Goal: Task Accomplishment & Management: Use online tool/utility

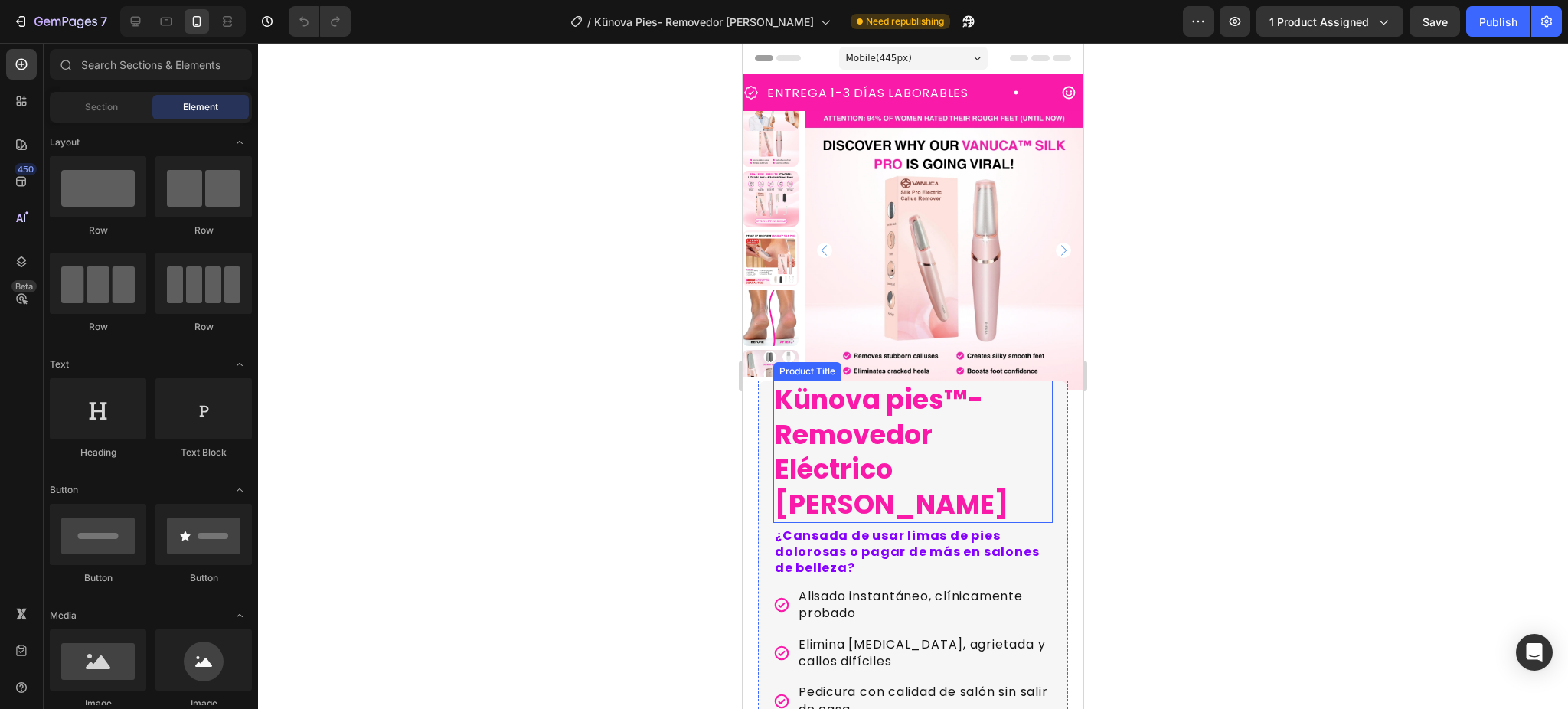
click at [995, 428] on h1 "Künova pies™-Removedor Eléctrico [PERSON_NAME]" at bounding box center [913, 452] width 280 height 142
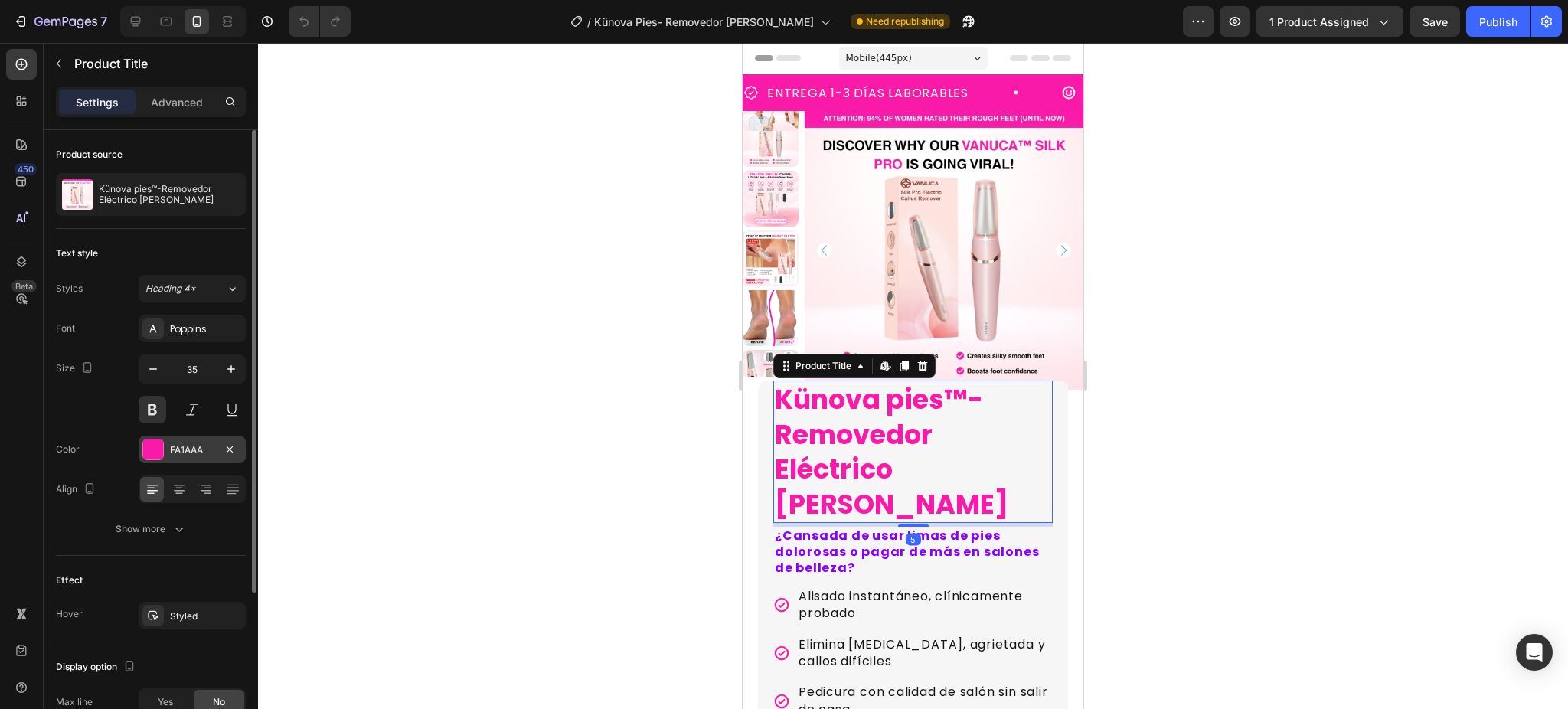
click at [153, 452] on div at bounding box center [153, 449] width 20 height 20
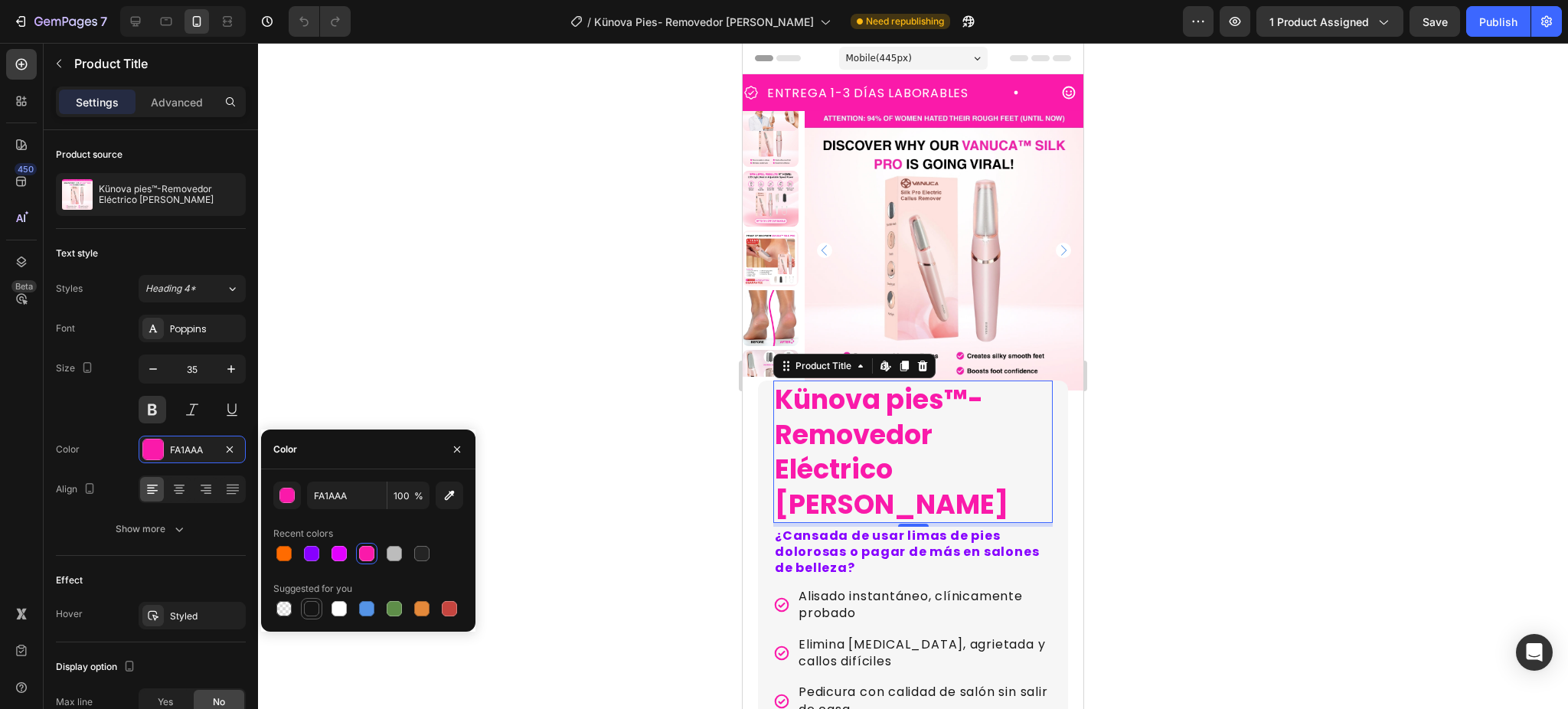
click at [312, 611] on div at bounding box center [311, 608] width 15 height 15
type input "151515"
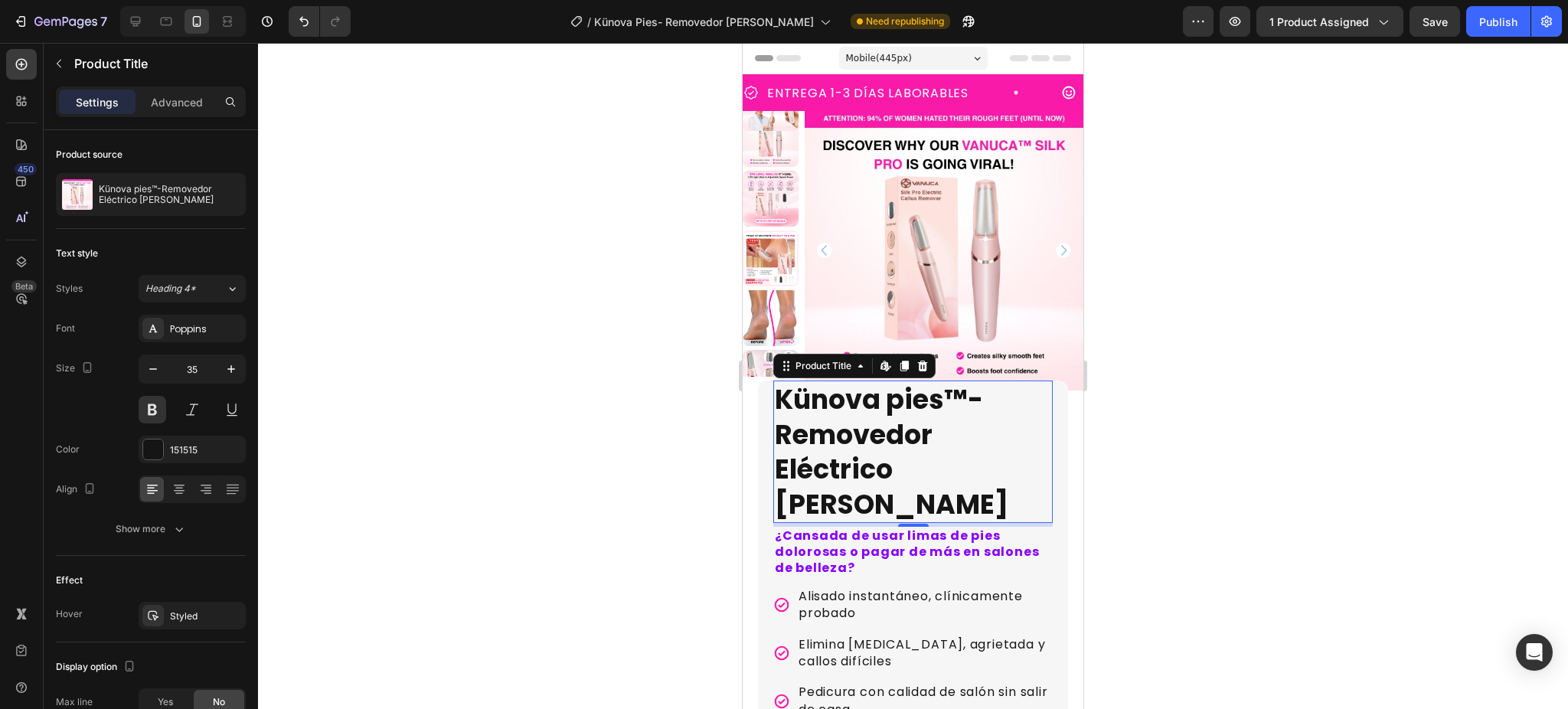
click at [455, 288] on div at bounding box center [913, 376] width 1310 height 666
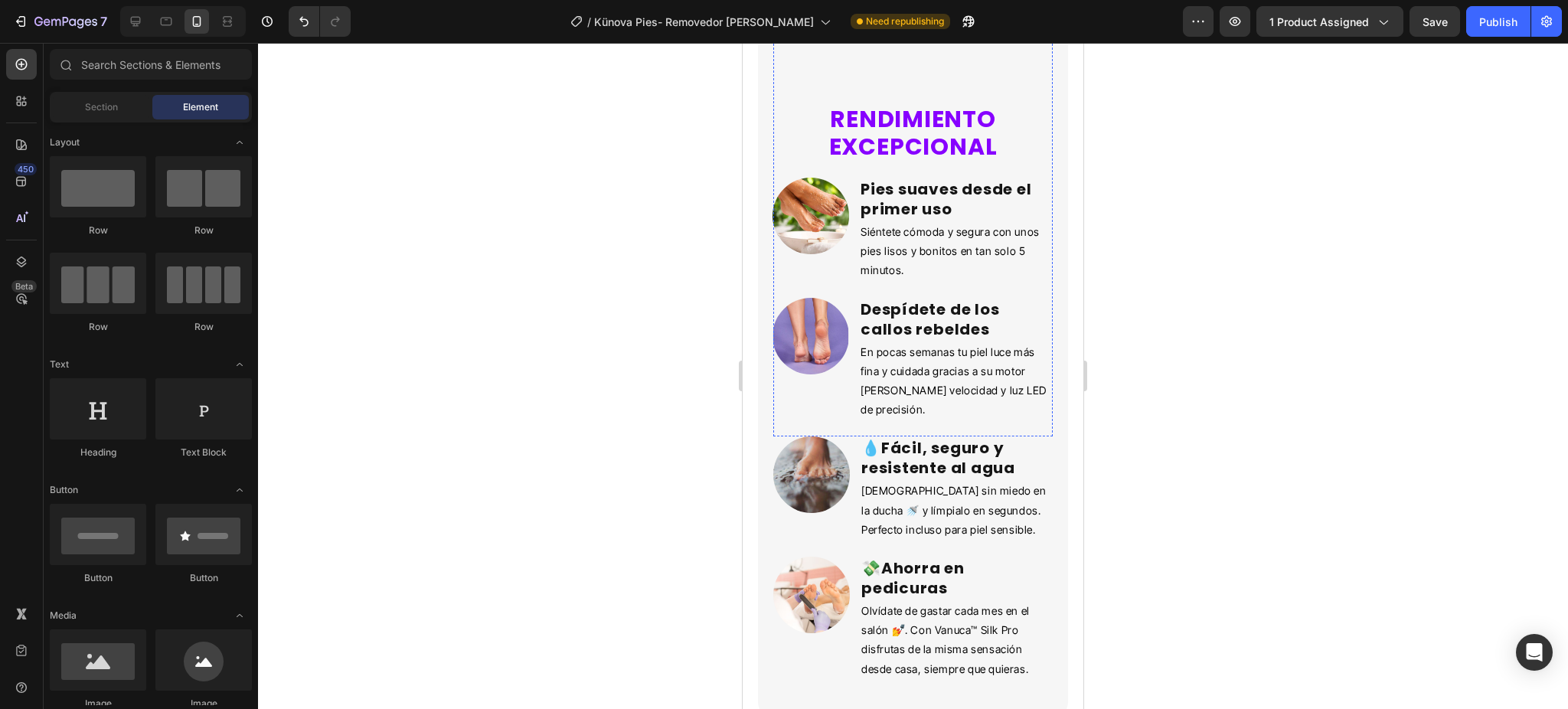
scroll to position [2145, 0]
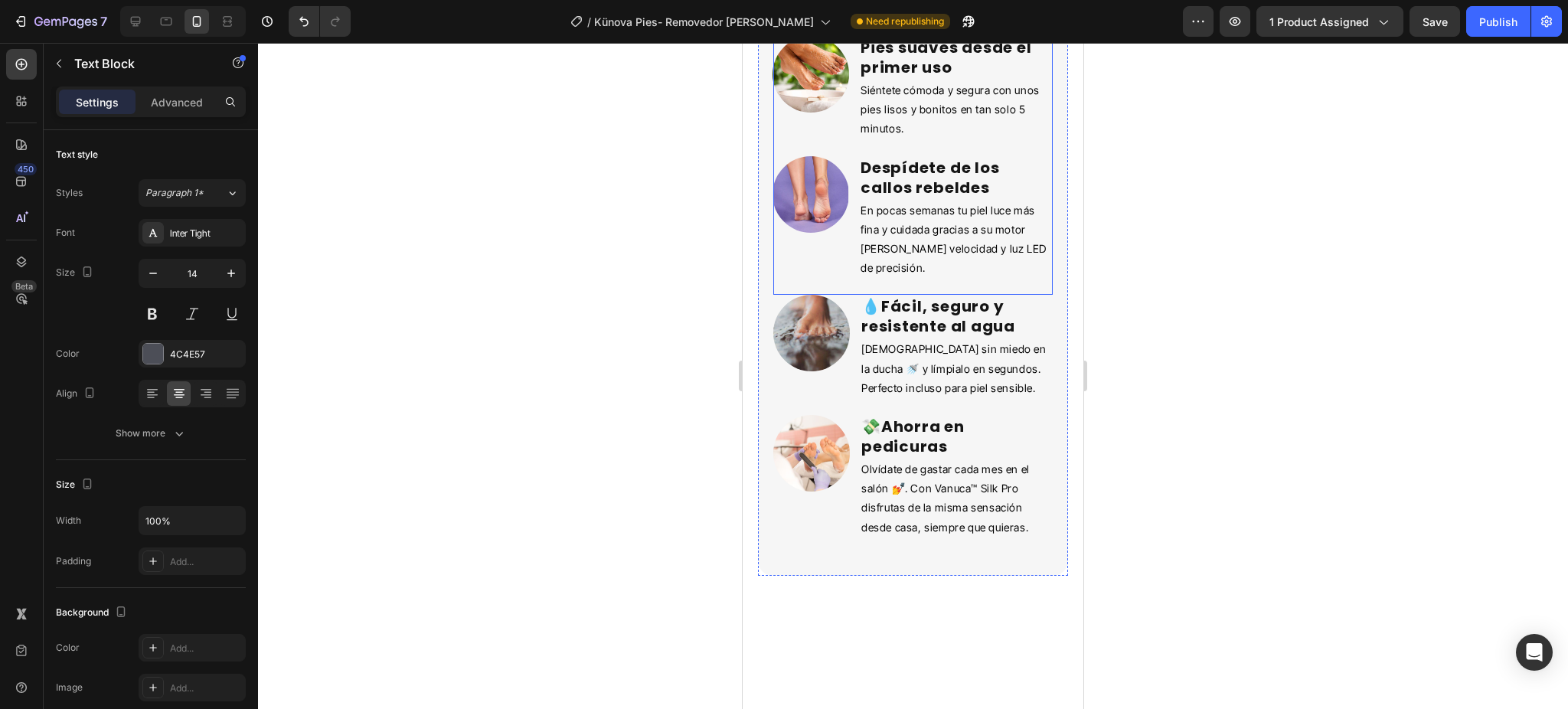
scroll to position [2757, 0]
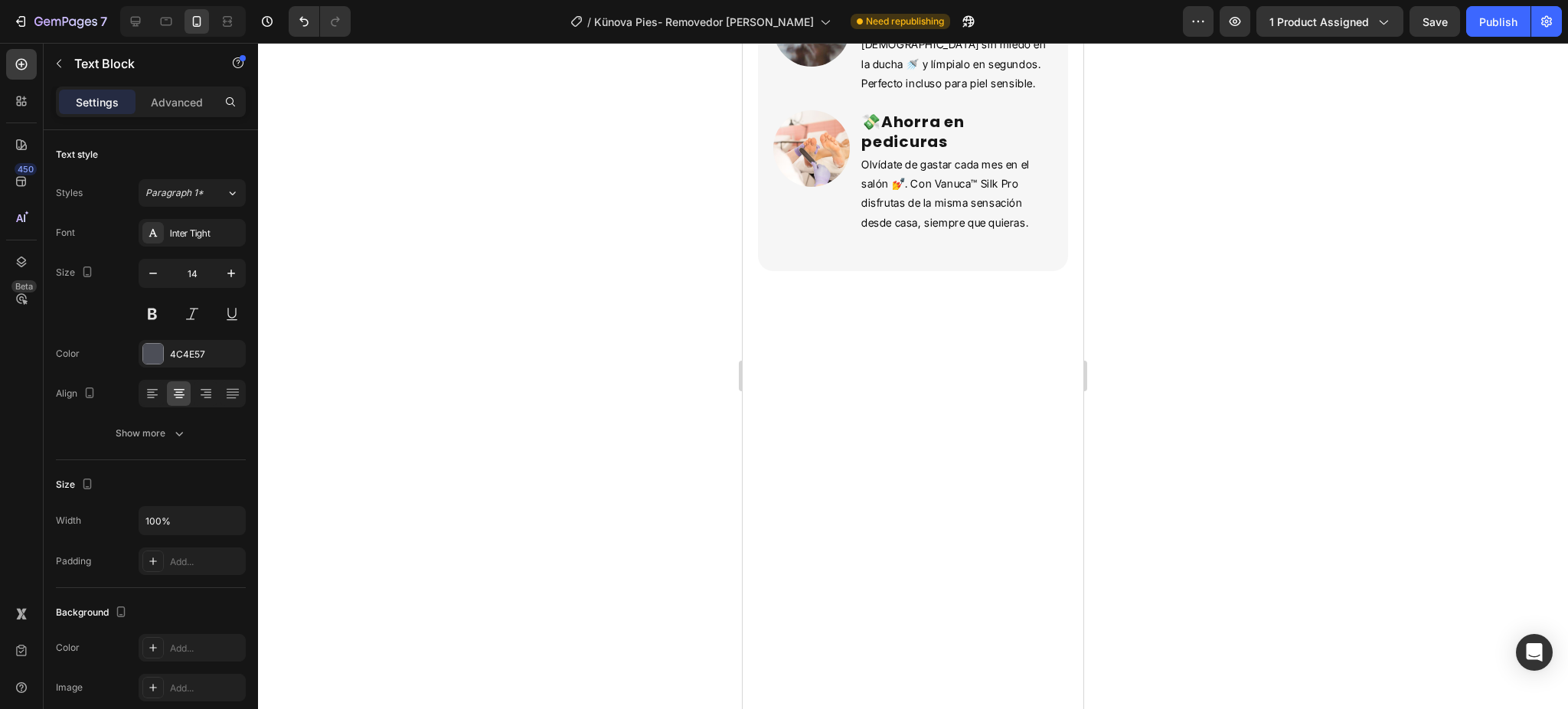
click at [162, 347] on div at bounding box center [153, 354] width 20 height 20
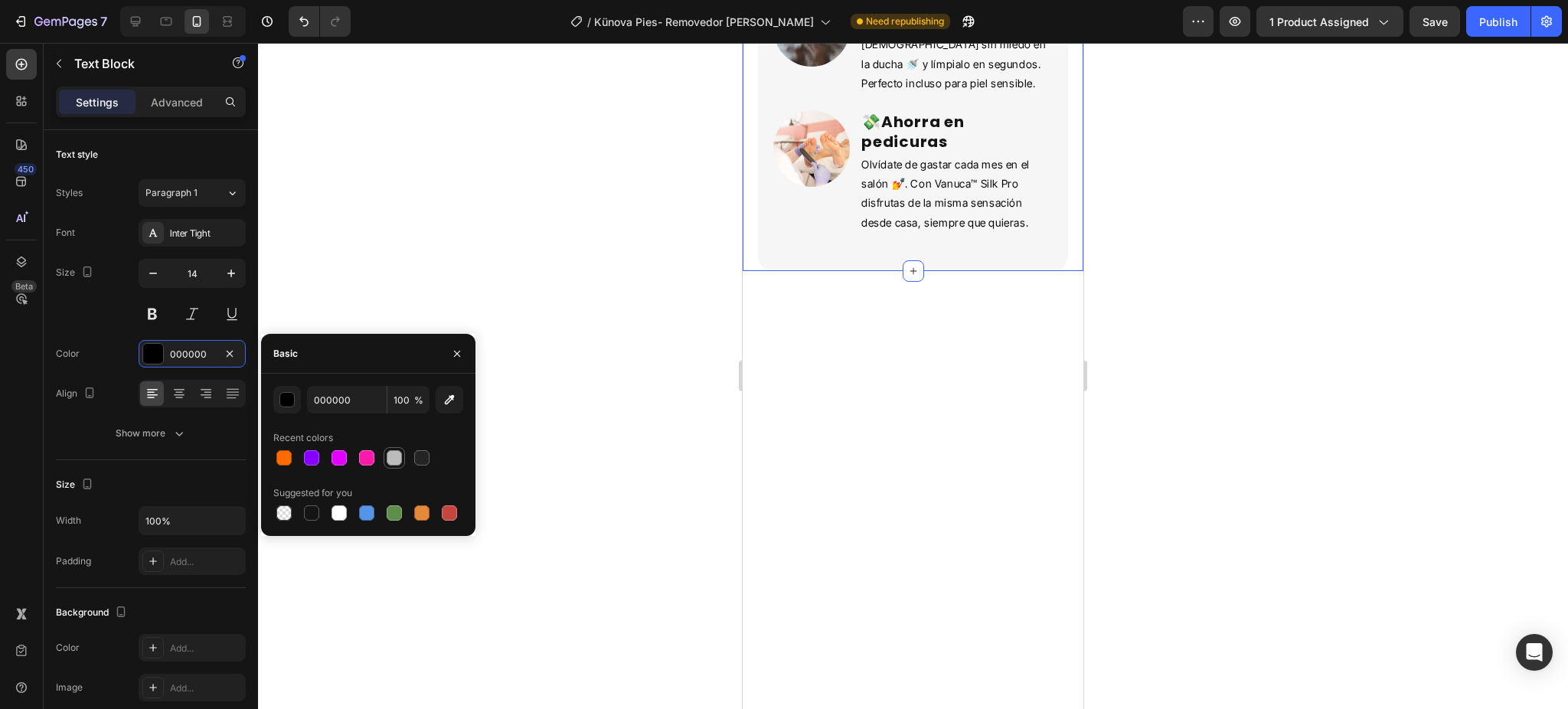
click at [401, 458] on div at bounding box center [394, 457] width 15 height 15
click at [426, 458] on div at bounding box center [421, 457] width 15 height 15
type input "242424"
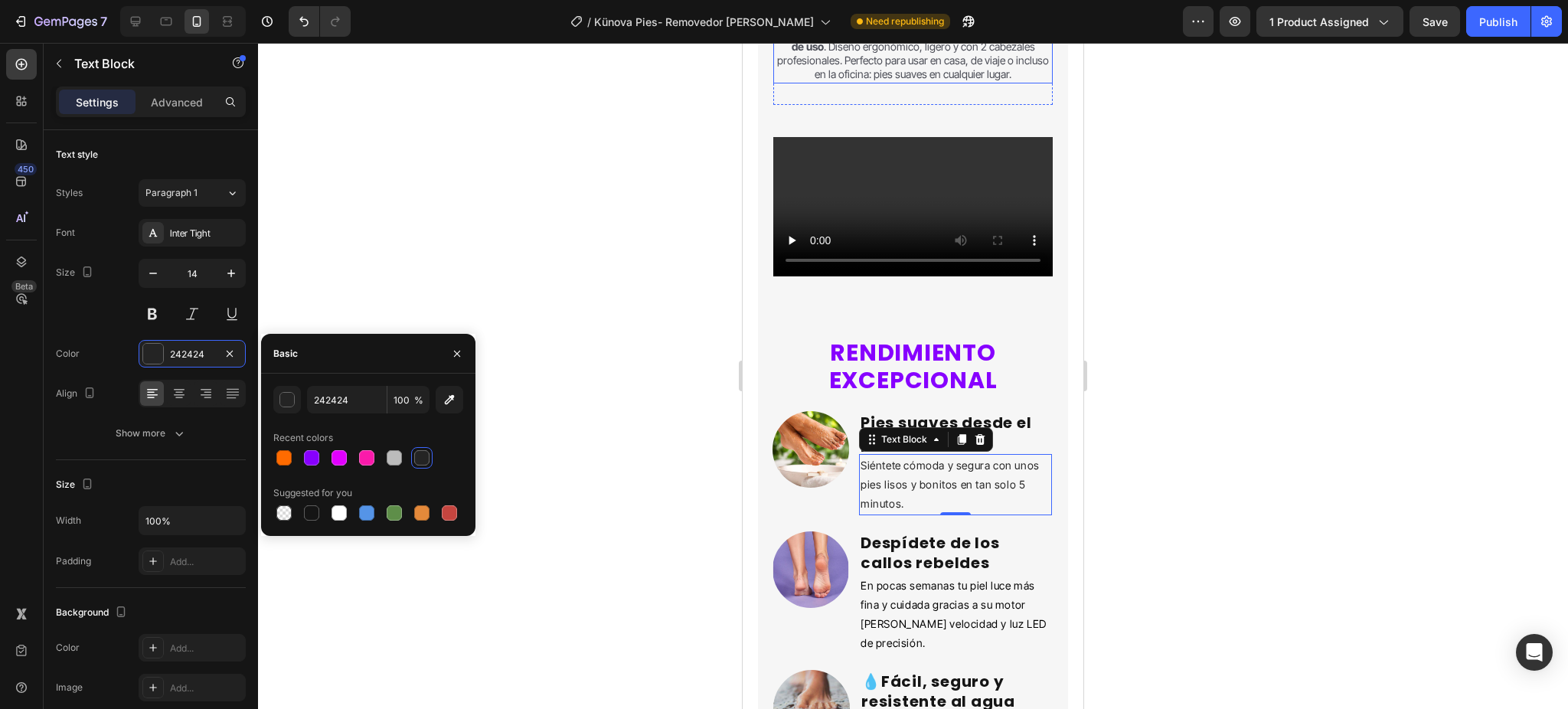
scroll to position [2042, 0]
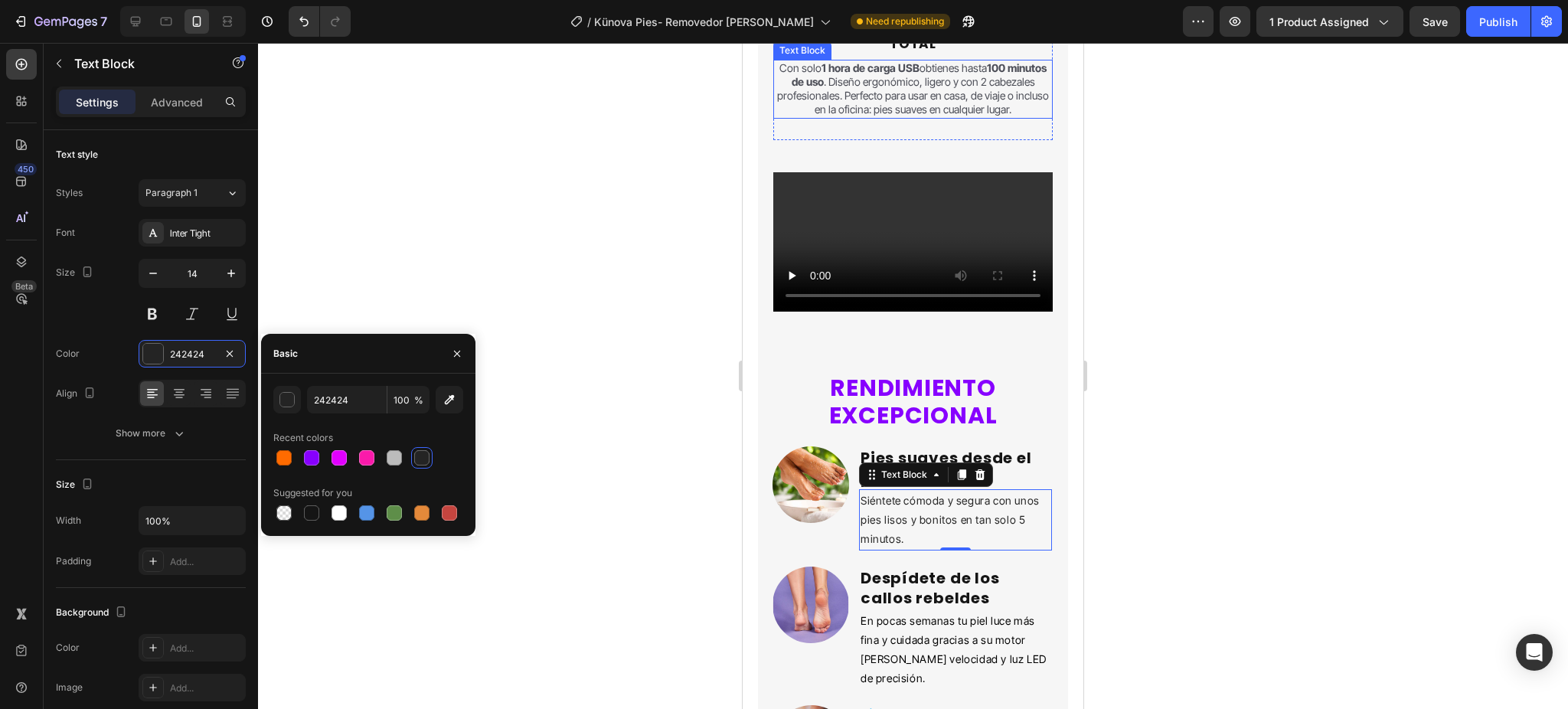
click at [924, 53] on strong "Comodidad y Portabilidad Total" at bounding box center [921, 36] width 215 height 33
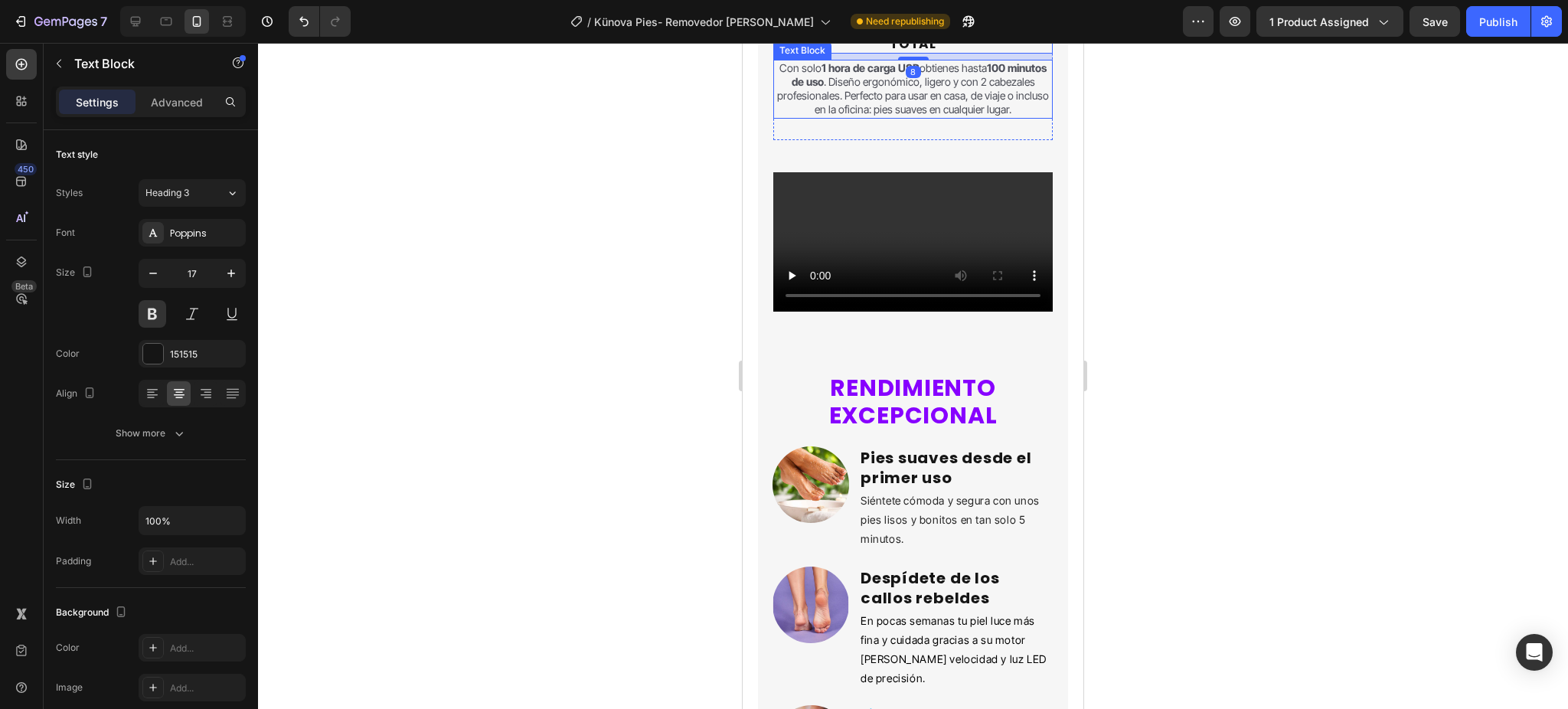
click at [905, 118] on p "Con solo 1 hora de carga USB obtienes hasta 100 minutos de uso . Diseño ergonóm…" at bounding box center [913, 90] width 276 height 56
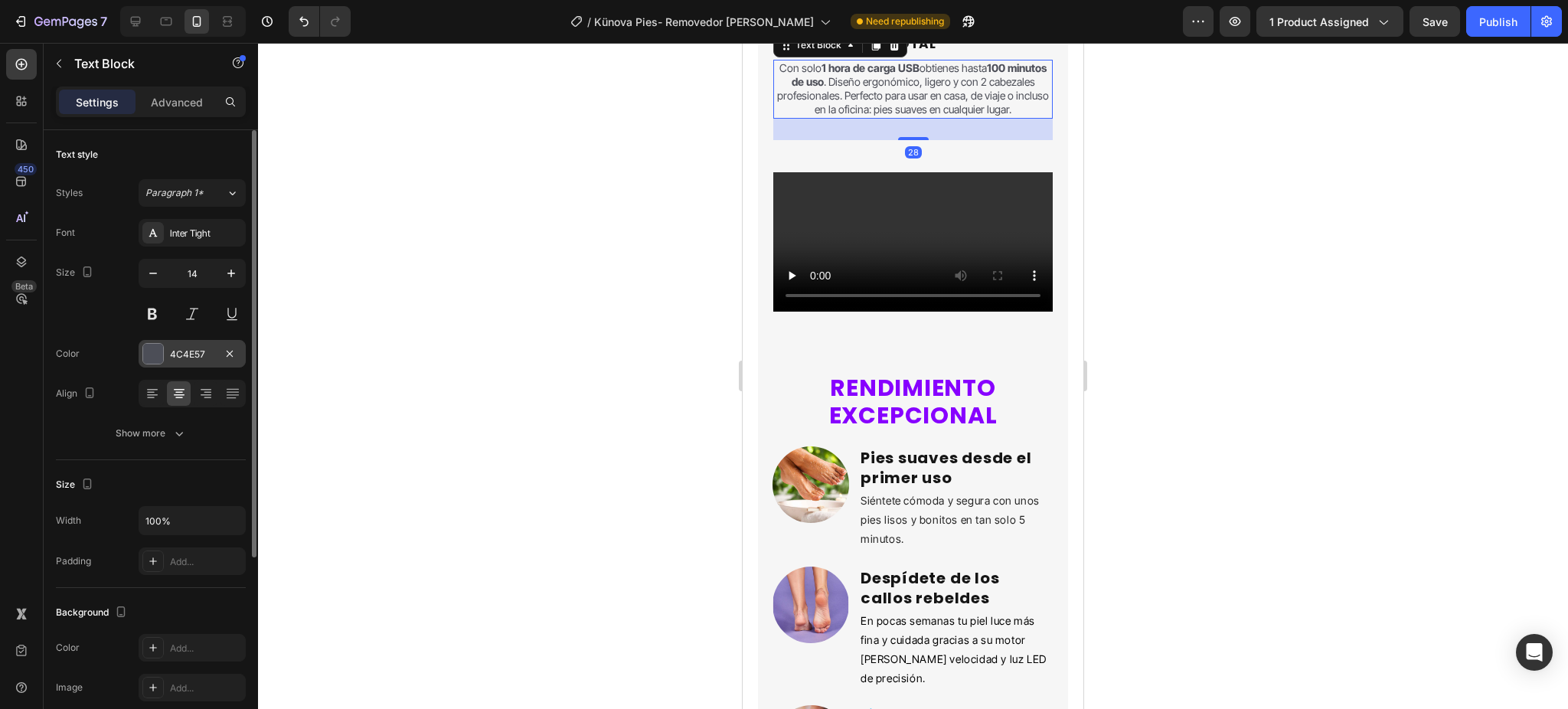
click at [181, 343] on div "4C4E57" at bounding box center [192, 354] width 107 height 27
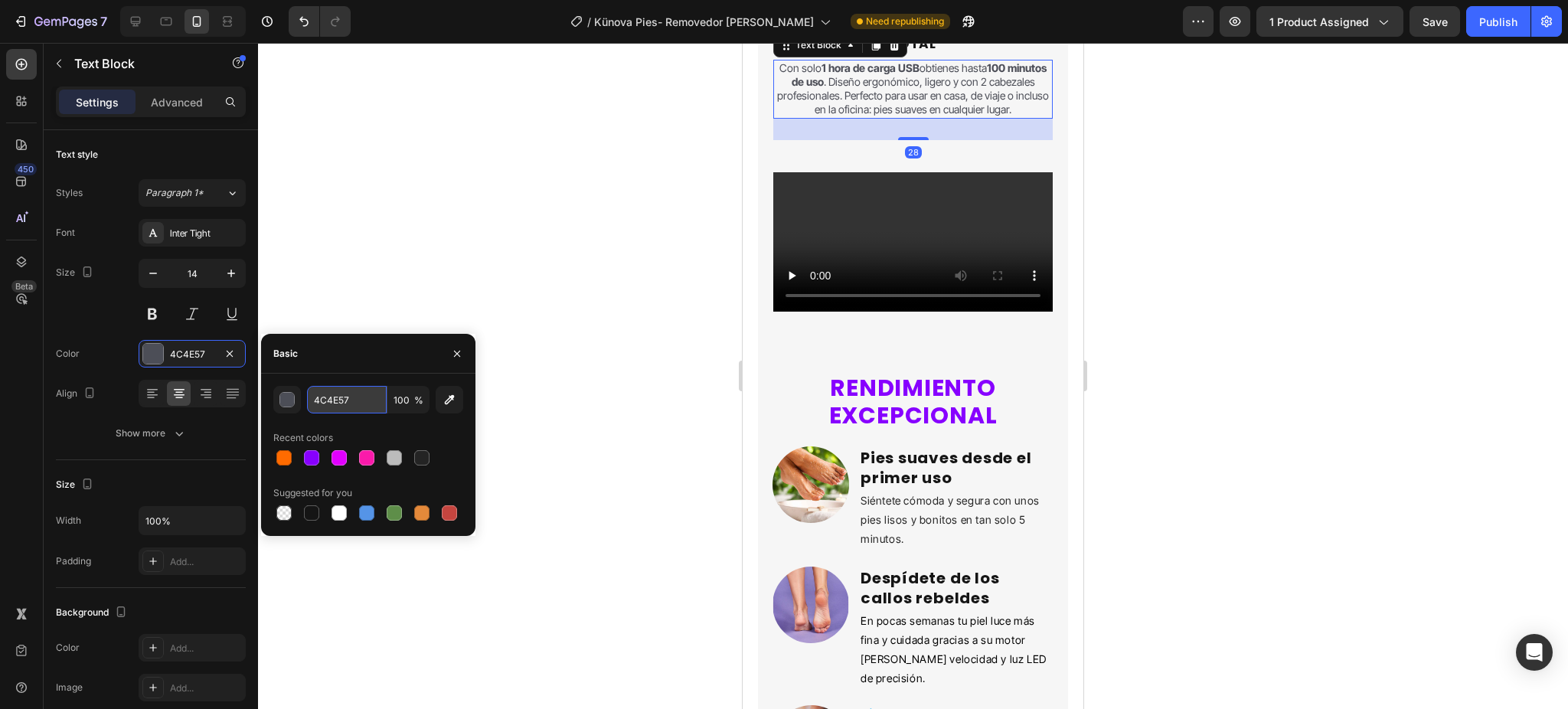
click at [340, 393] on input "4C4E57" at bounding box center [347, 399] width 80 height 27
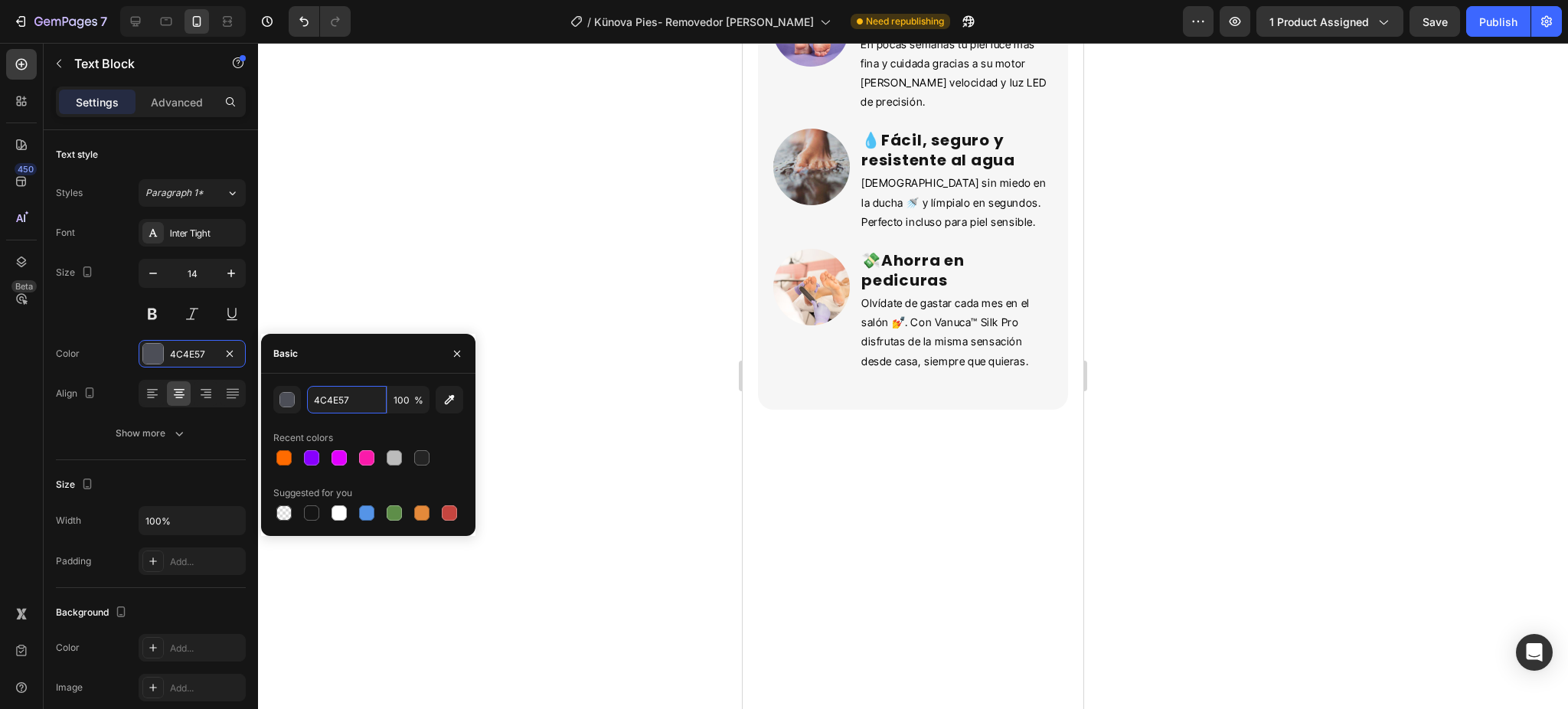
scroll to position [2654, 0]
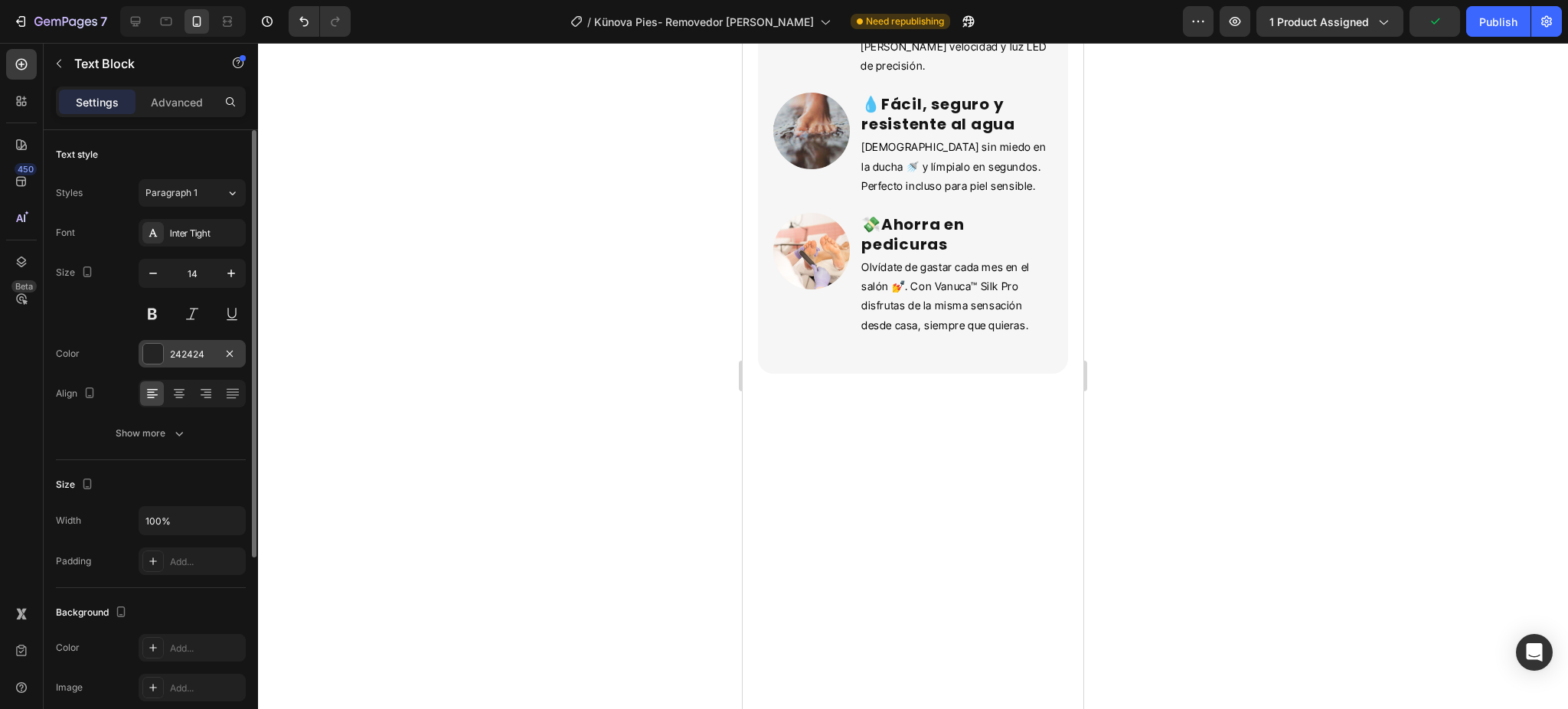
click at [184, 364] on div "242424" at bounding box center [192, 354] width 107 height 27
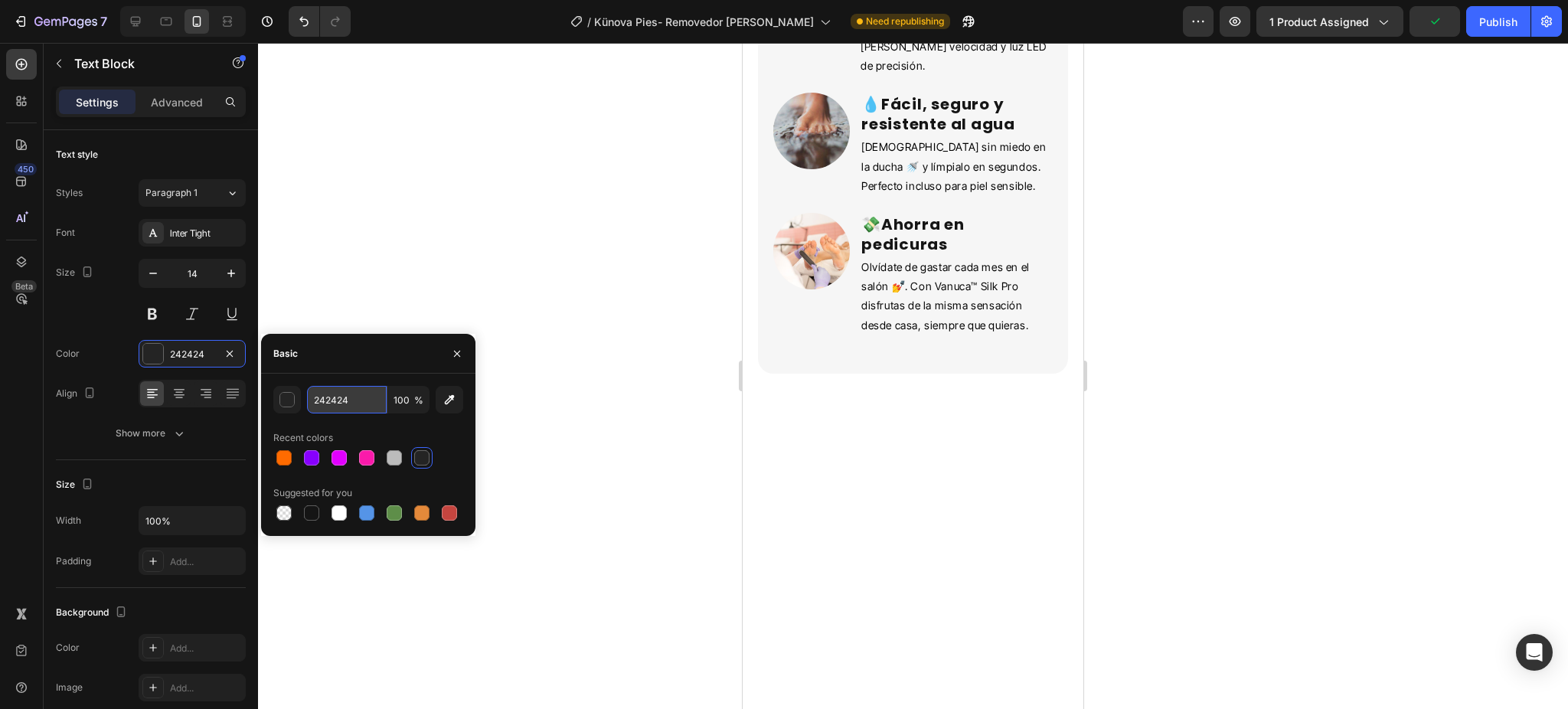
click at [352, 400] on input "242424" at bounding box center [347, 399] width 80 height 27
paste input "4C4E57"
type input "4C4E57"
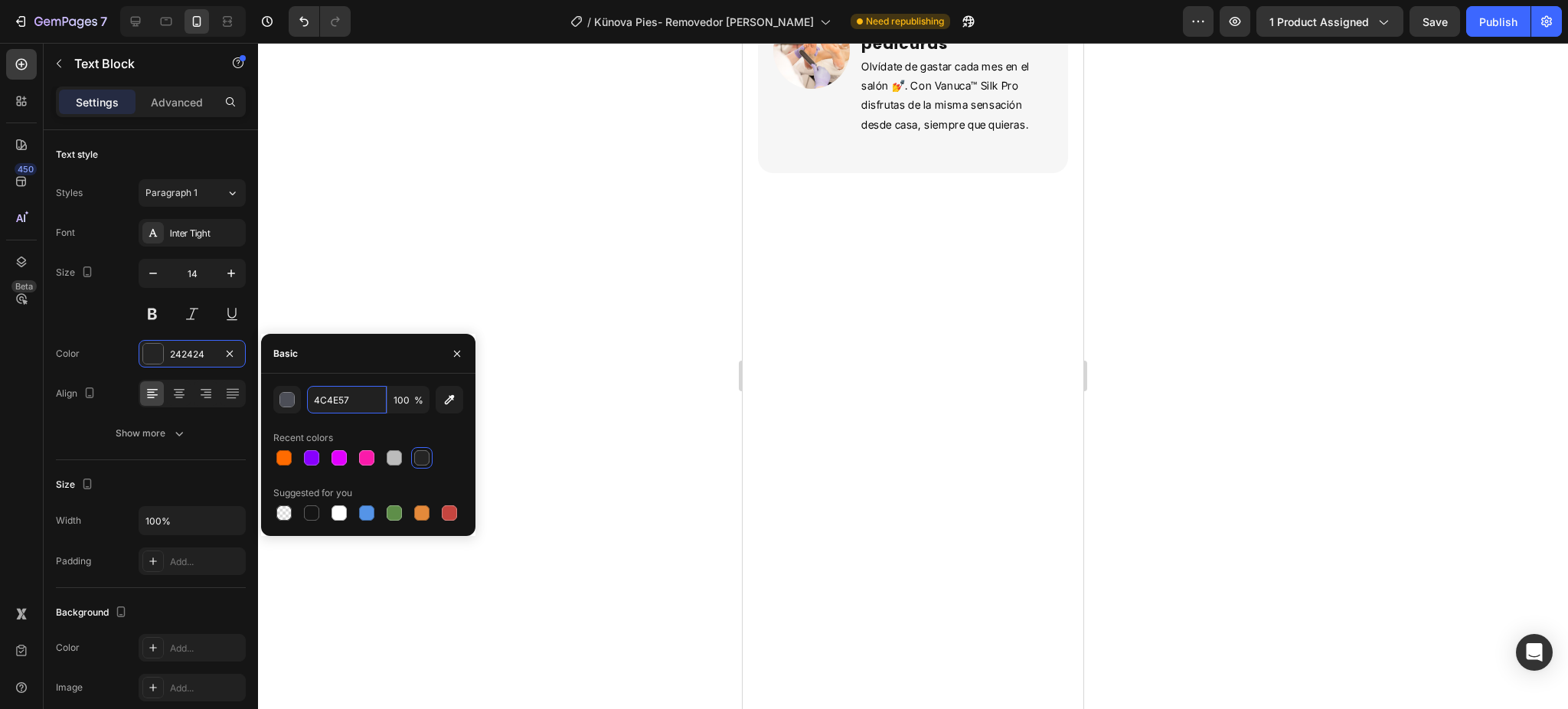
scroll to position [2859, 0]
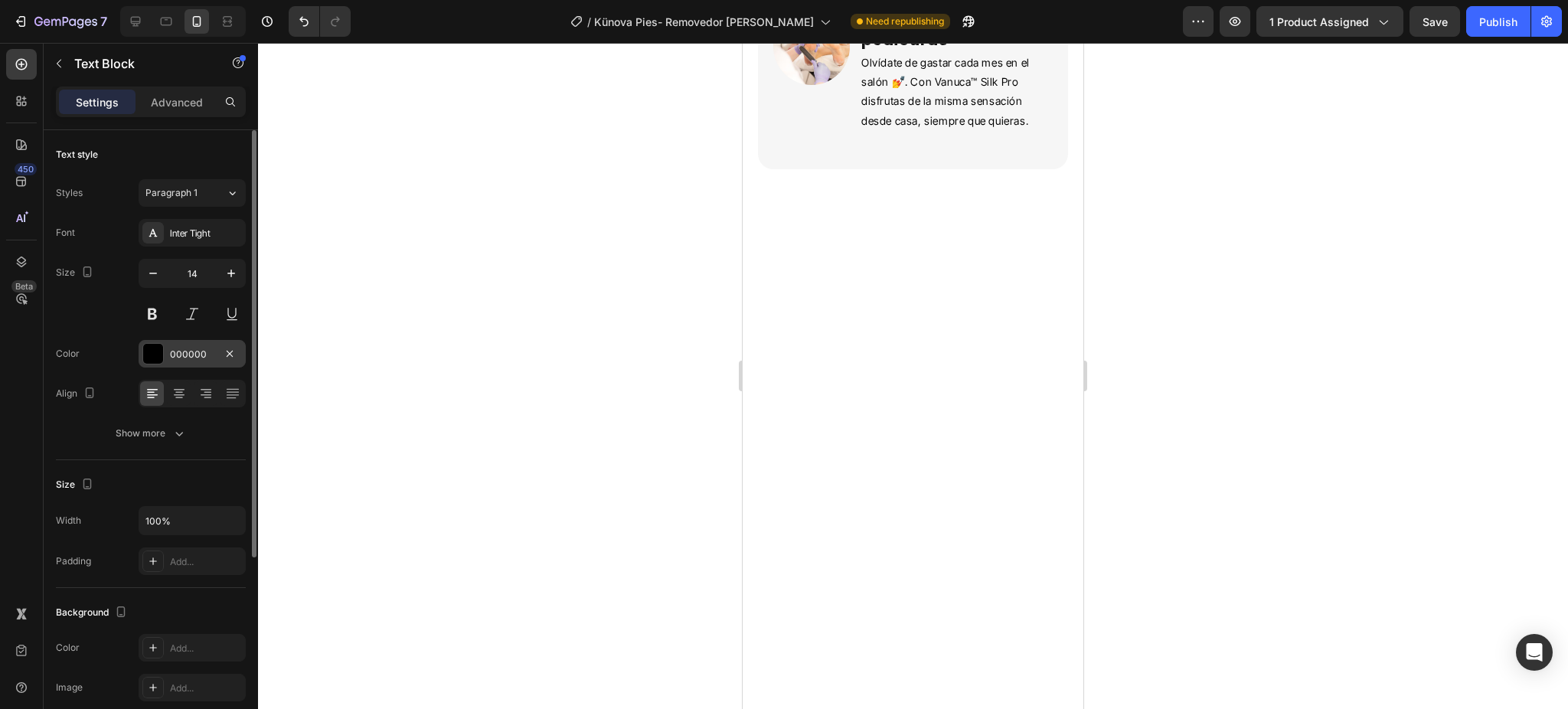
click at [184, 352] on div "000000" at bounding box center [192, 354] width 45 height 14
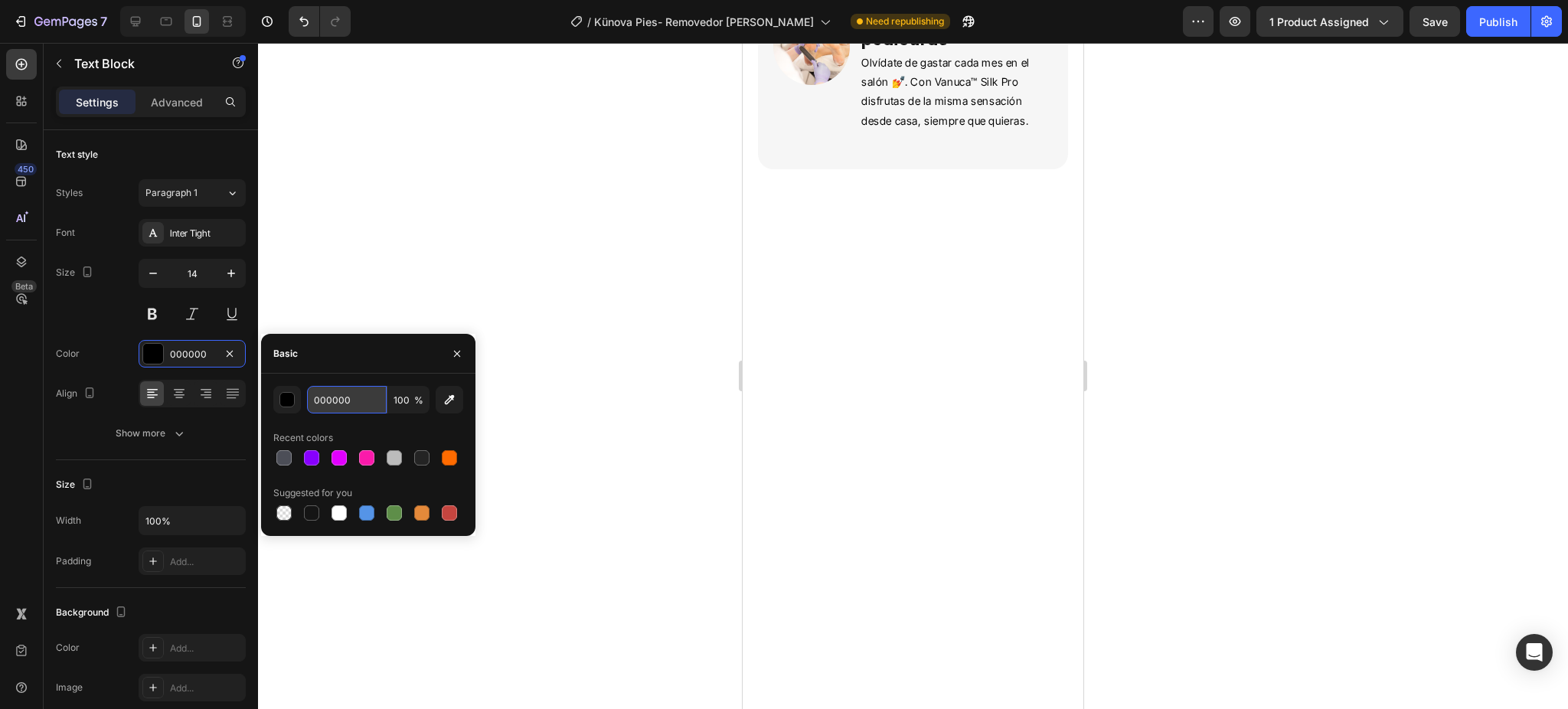
click at [347, 402] on input "000000" at bounding box center [347, 399] width 80 height 27
paste input "4C4E57"
type input "4C4E57"
click at [226, 269] on icon "button" at bounding box center [231, 273] width 15 height 15
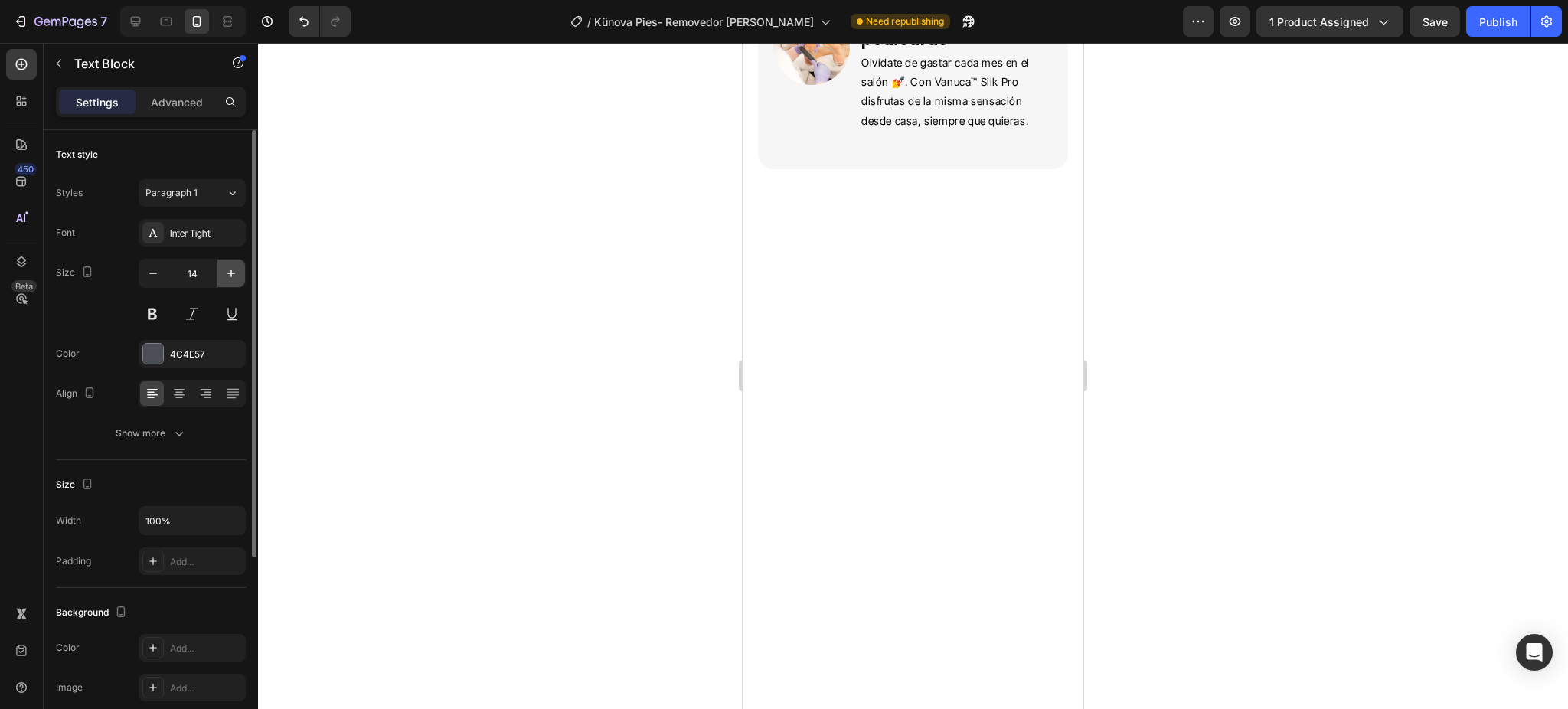
type input "15"
click at [220, 270] on button "button" at bounding box center [231, 273] width 27 height 27
type input "15"
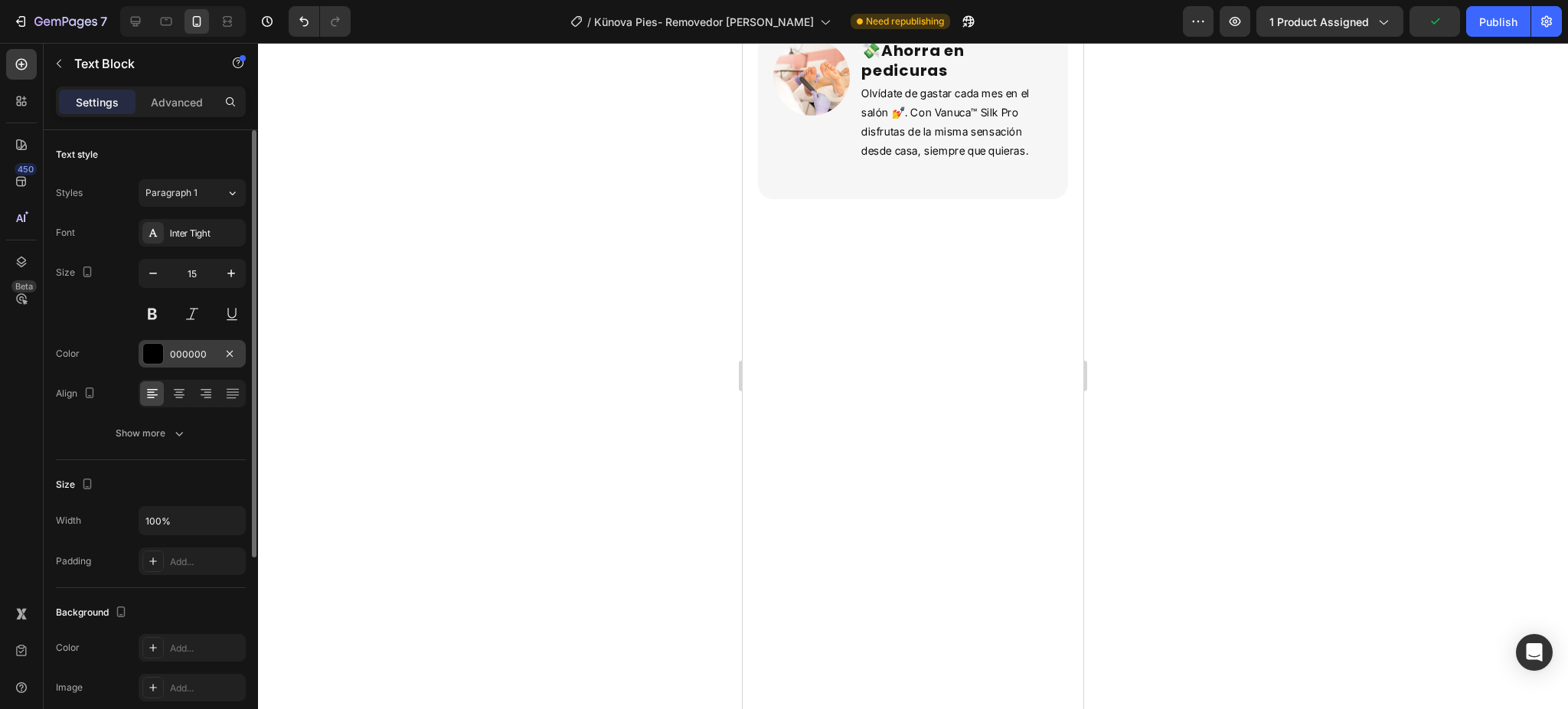
click at [193, 353] on div "000000" at bounding box center [192, 354] width 45 height 14
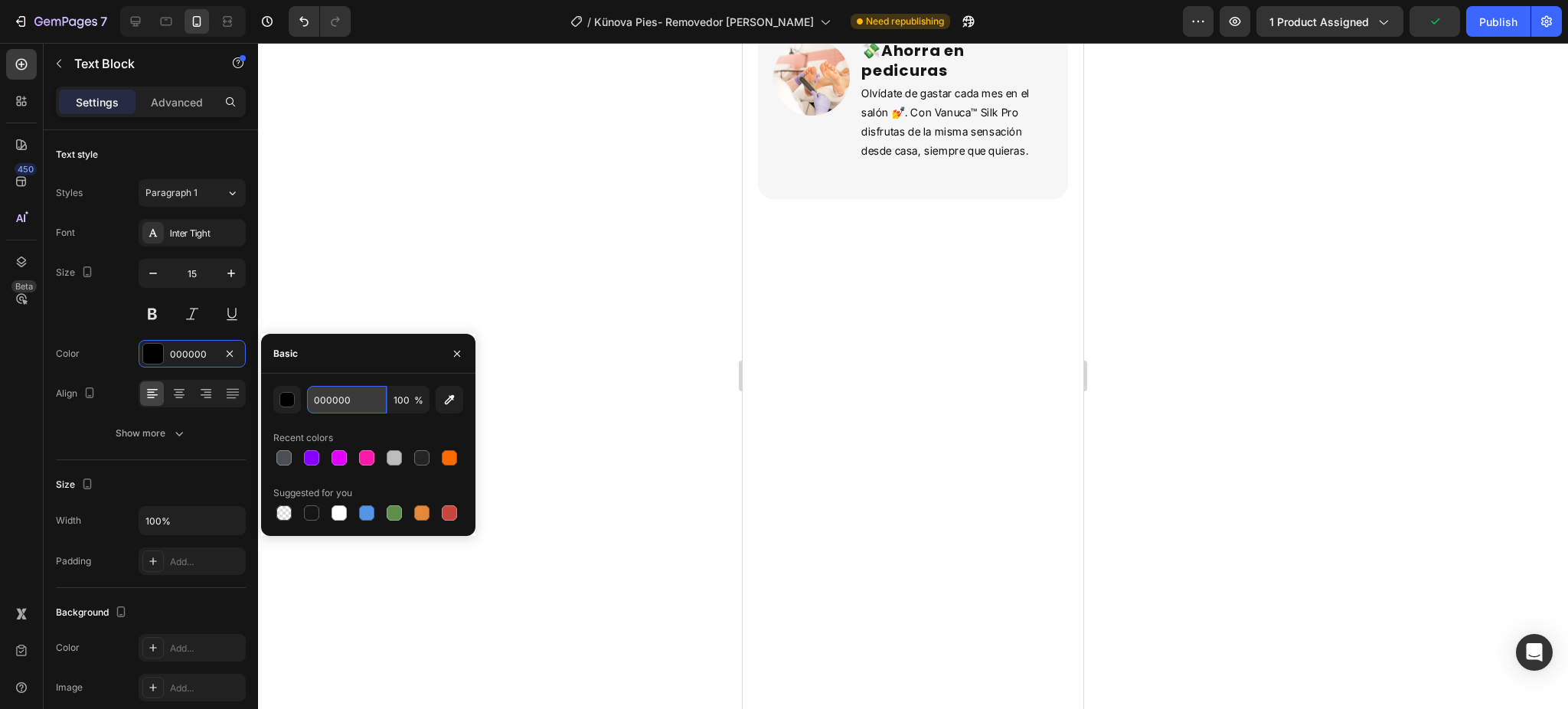
click at [341, 394] on input "000000" at bounding box center [347, 399] width 80 height 27
paste input "4C4E57"
type input "4C4E57"
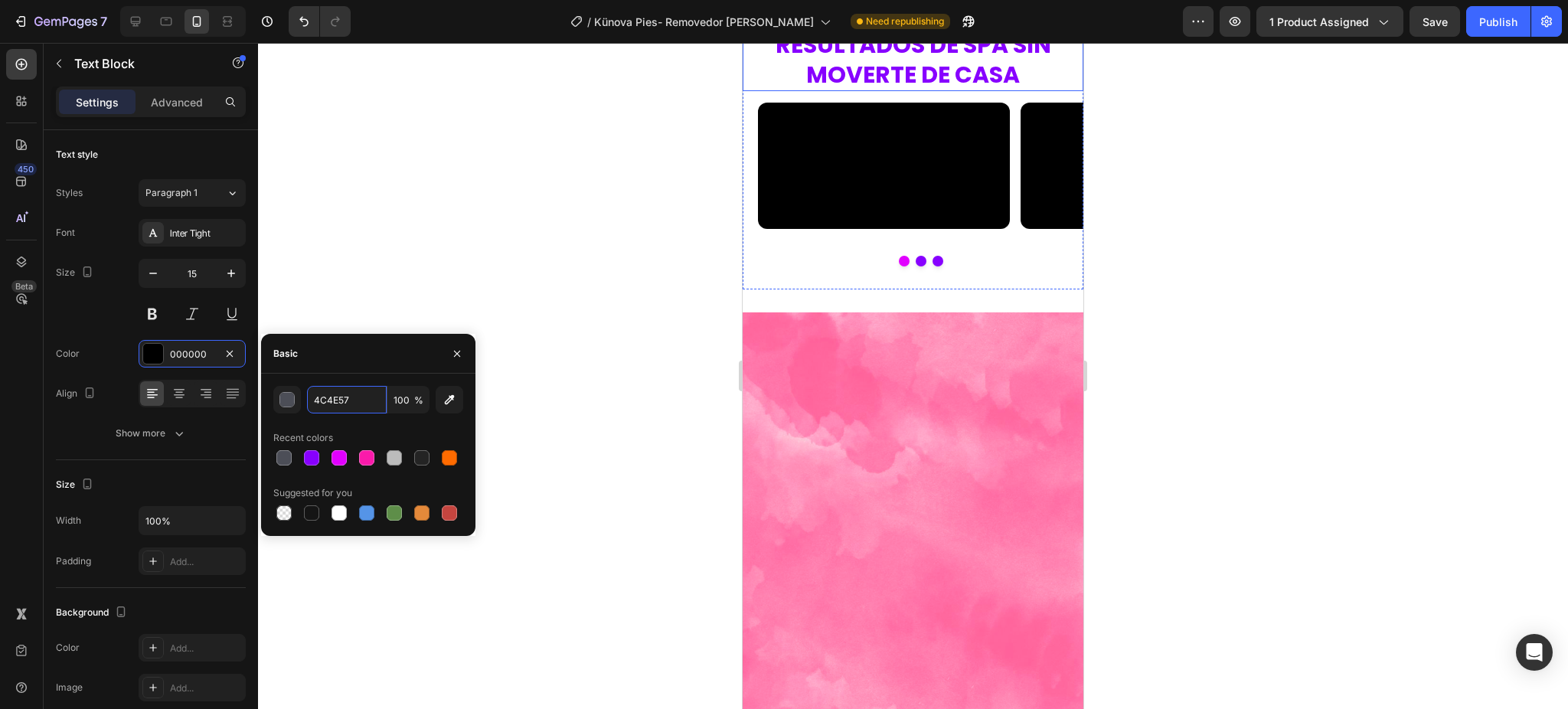
scroll to position [3165, 0]
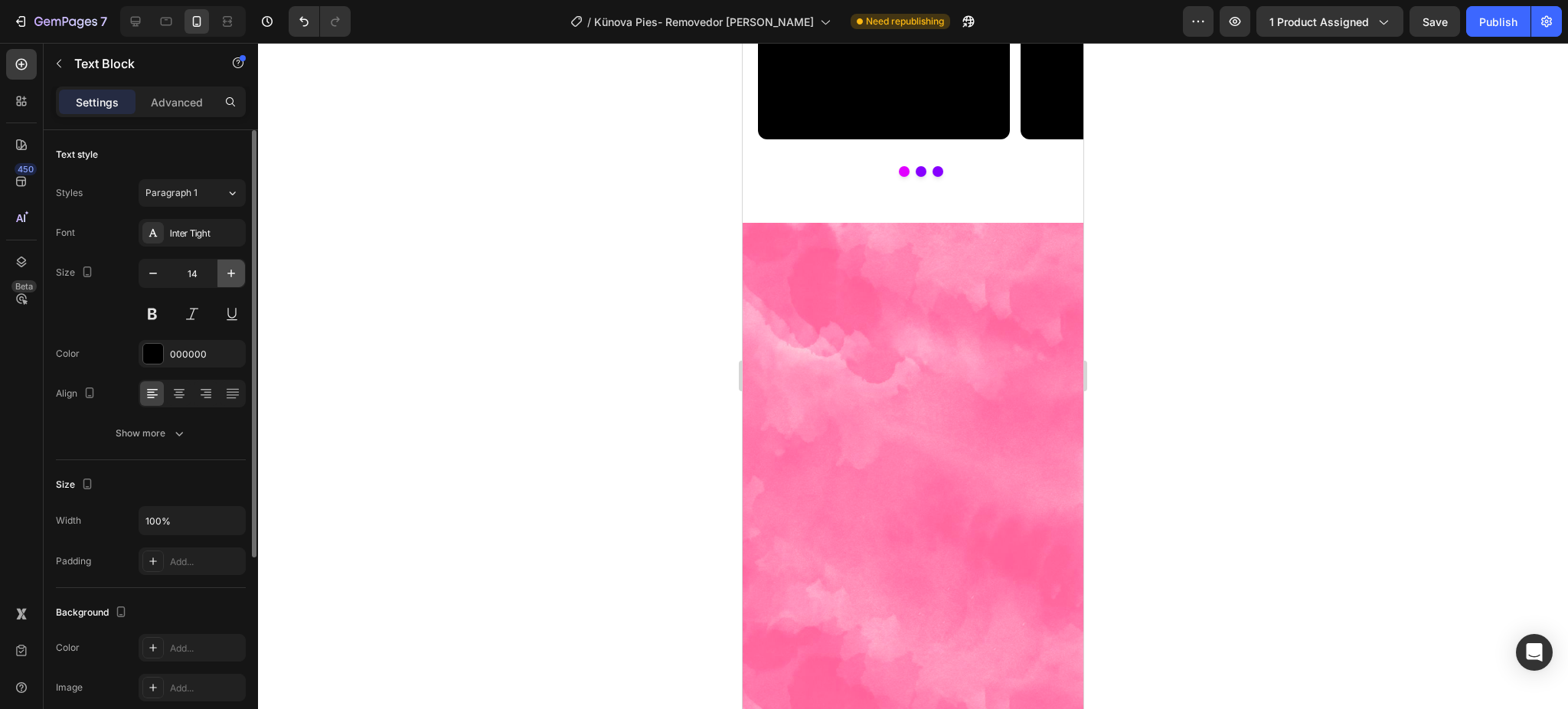
click at [226, 266] on icon "button" at bounding box center [231, 273] width 15 height 15
type input "15"
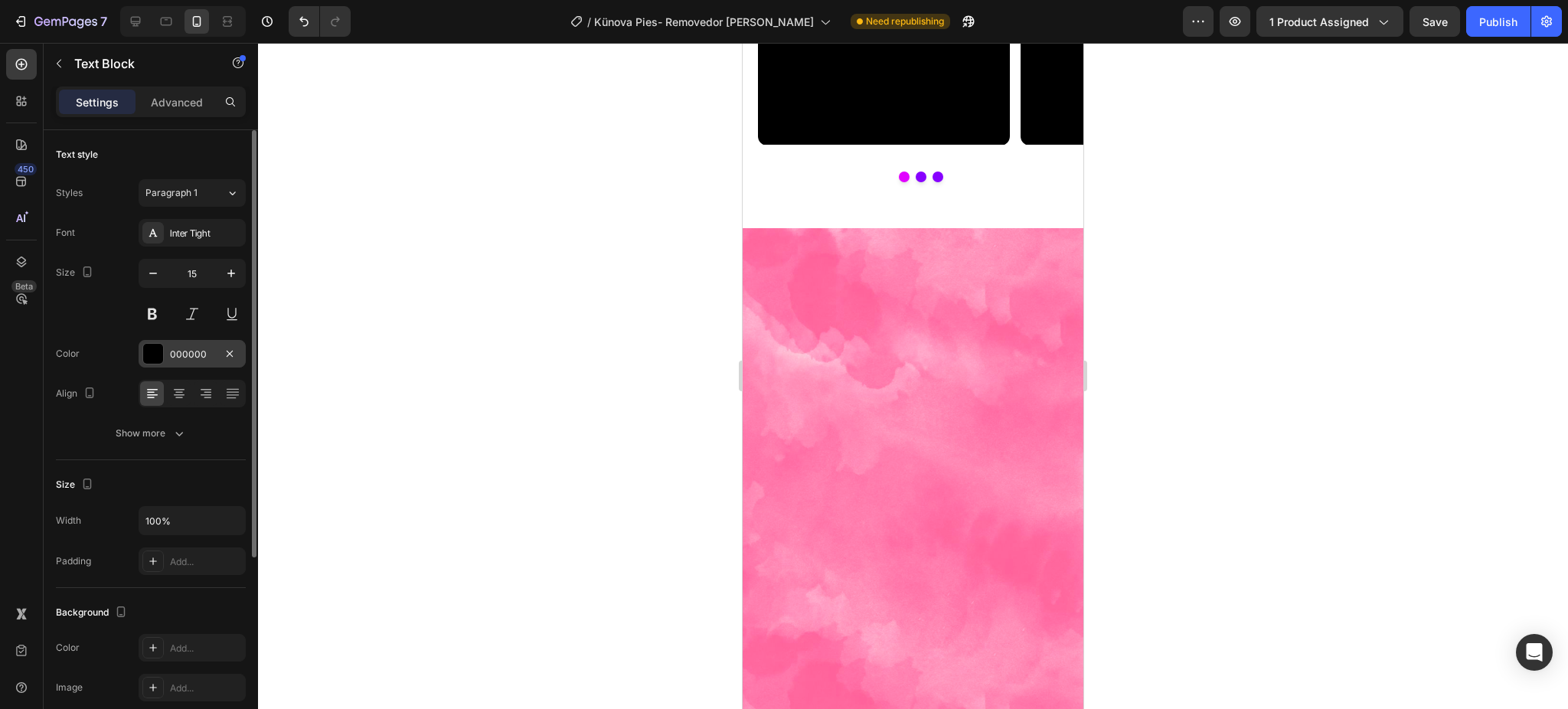
click at [192, 355] on div "000000" at bounding box center [192, 354] width 45 height 14
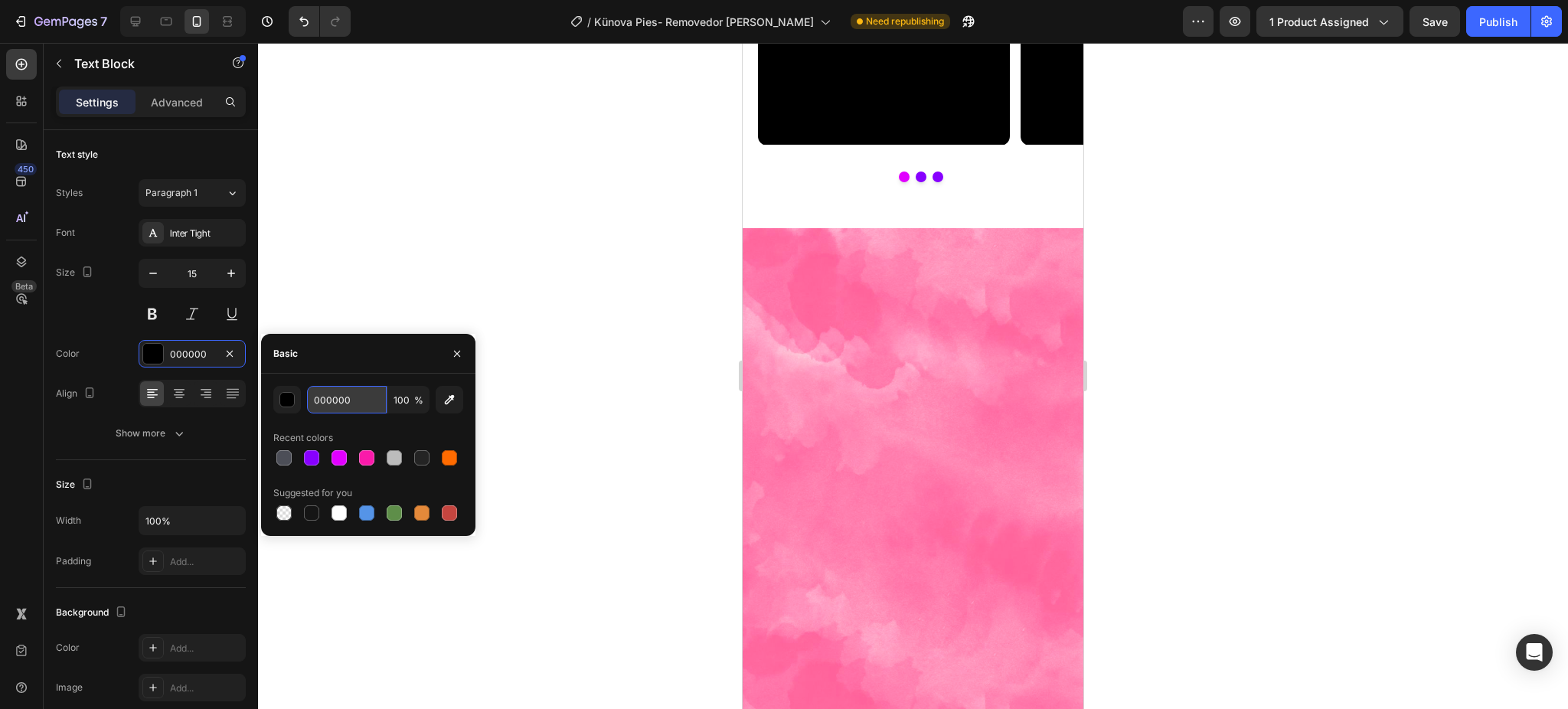
click at [340, 392] on input "000000" at bounding box center [347, 399] width 80 height 27
paste input "4C4E57"
type input "4C4E57"
click at [1345, 307] on div at bounding box center [913, 376] width 1310 height 666
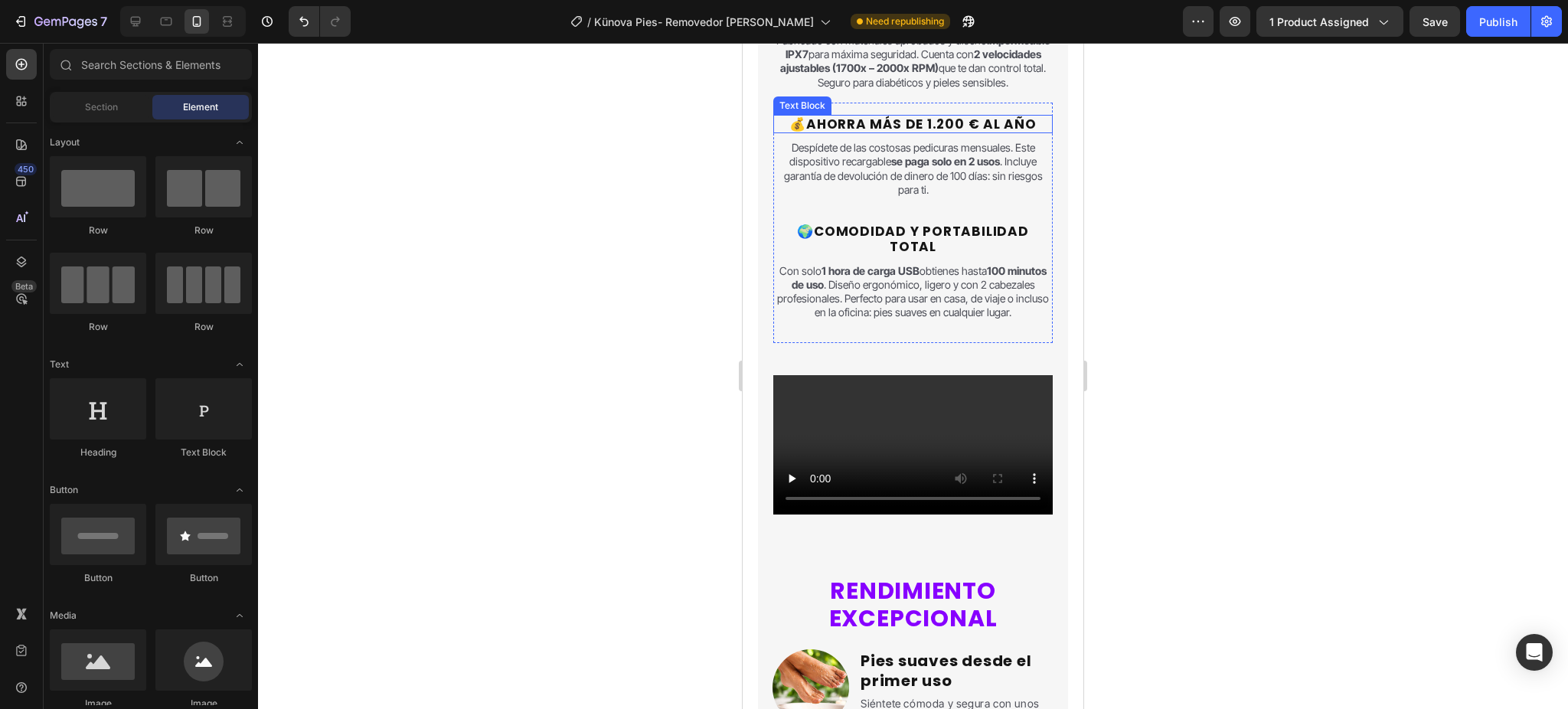
scroll to position [1838, 0]
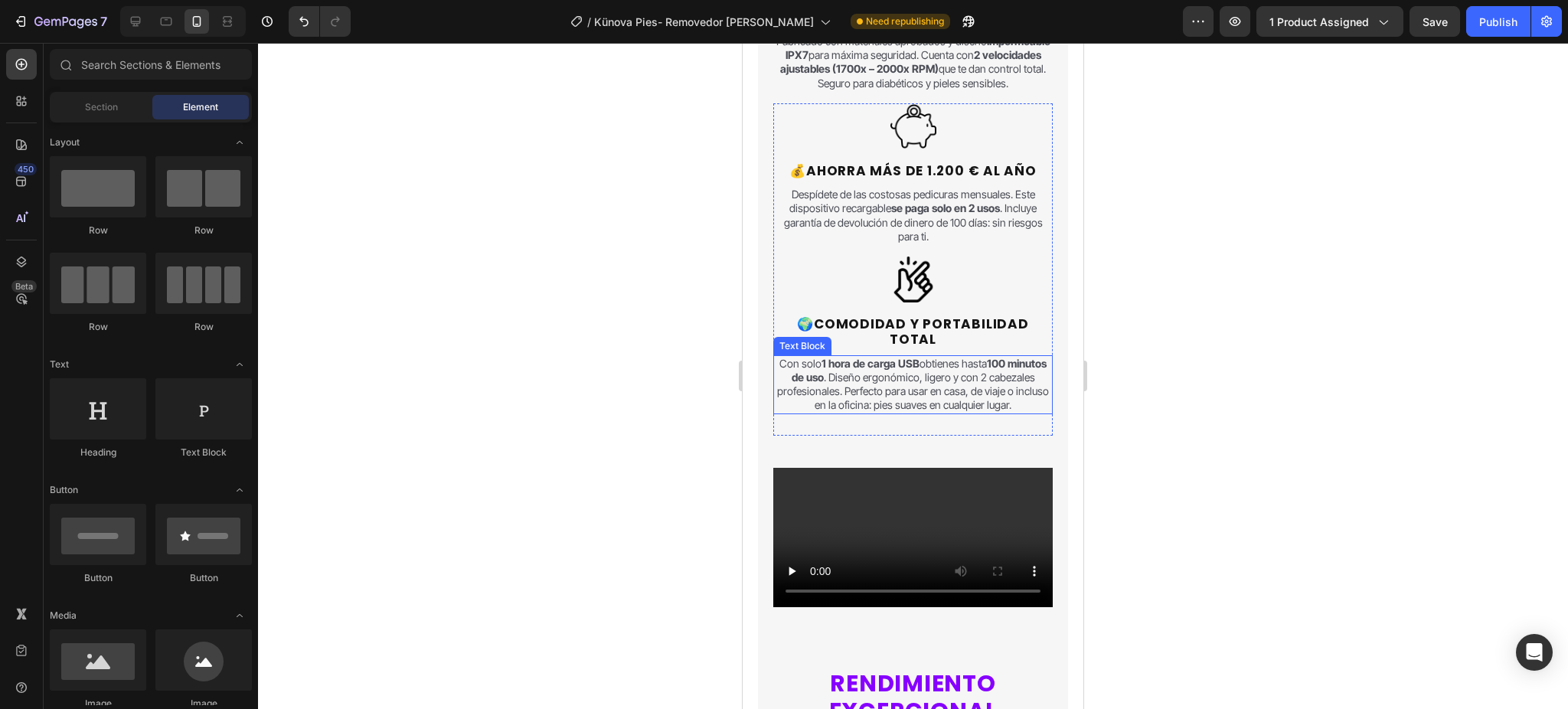
click at [947, 412] on p "Con solo 1 hora de carga USB obtienes hasta 100 minutos de uso . Diseño ergonóm…" at bounding box center [913, 385] width 276 height 56
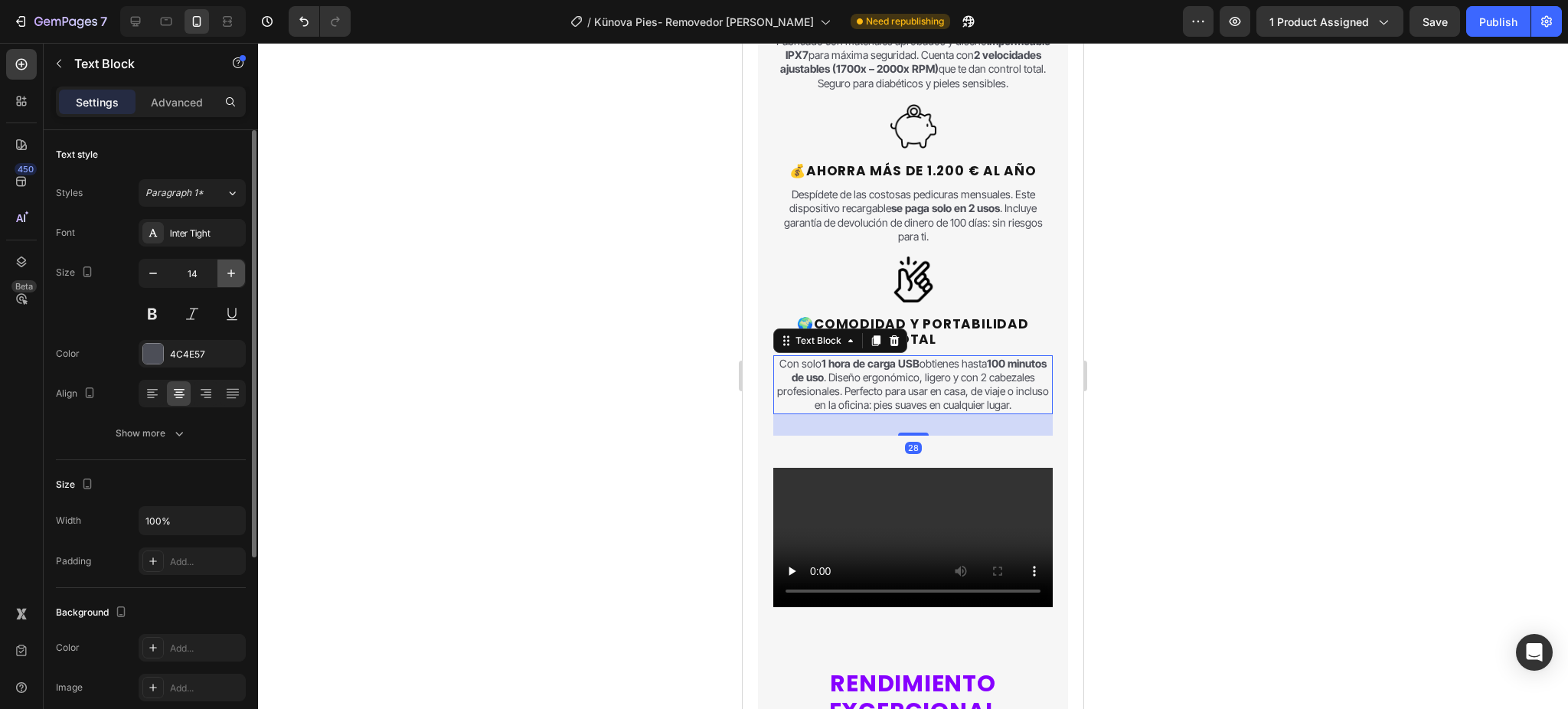
click at [226, 275] on icon "button" at bounding box center [231, 273] width 15 height 15
type input "15"
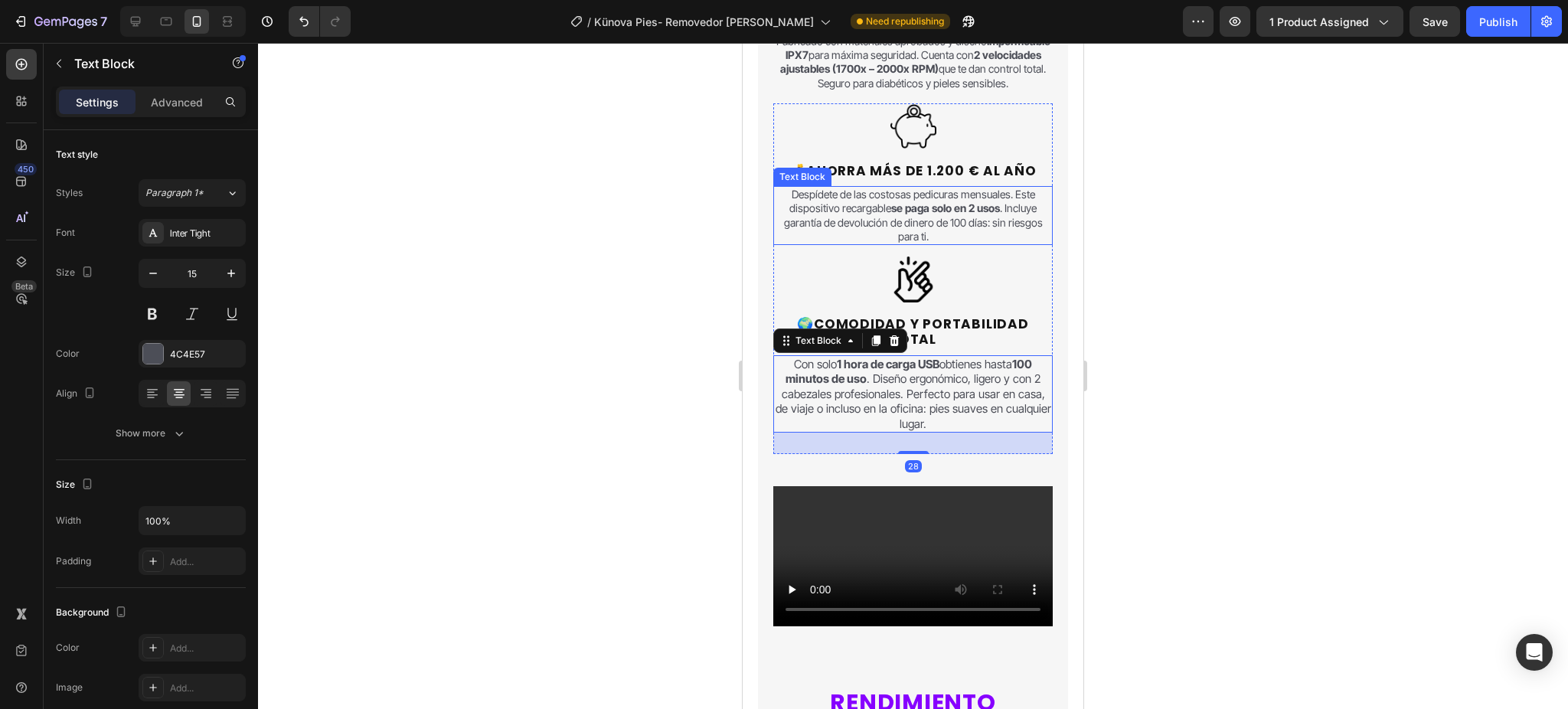
click at [832, 244] on p "Despídete de las costosas pedicuras mensuales. Este dispositivo recargable se p…" at bounding box center [913, 216] width 276 height 56
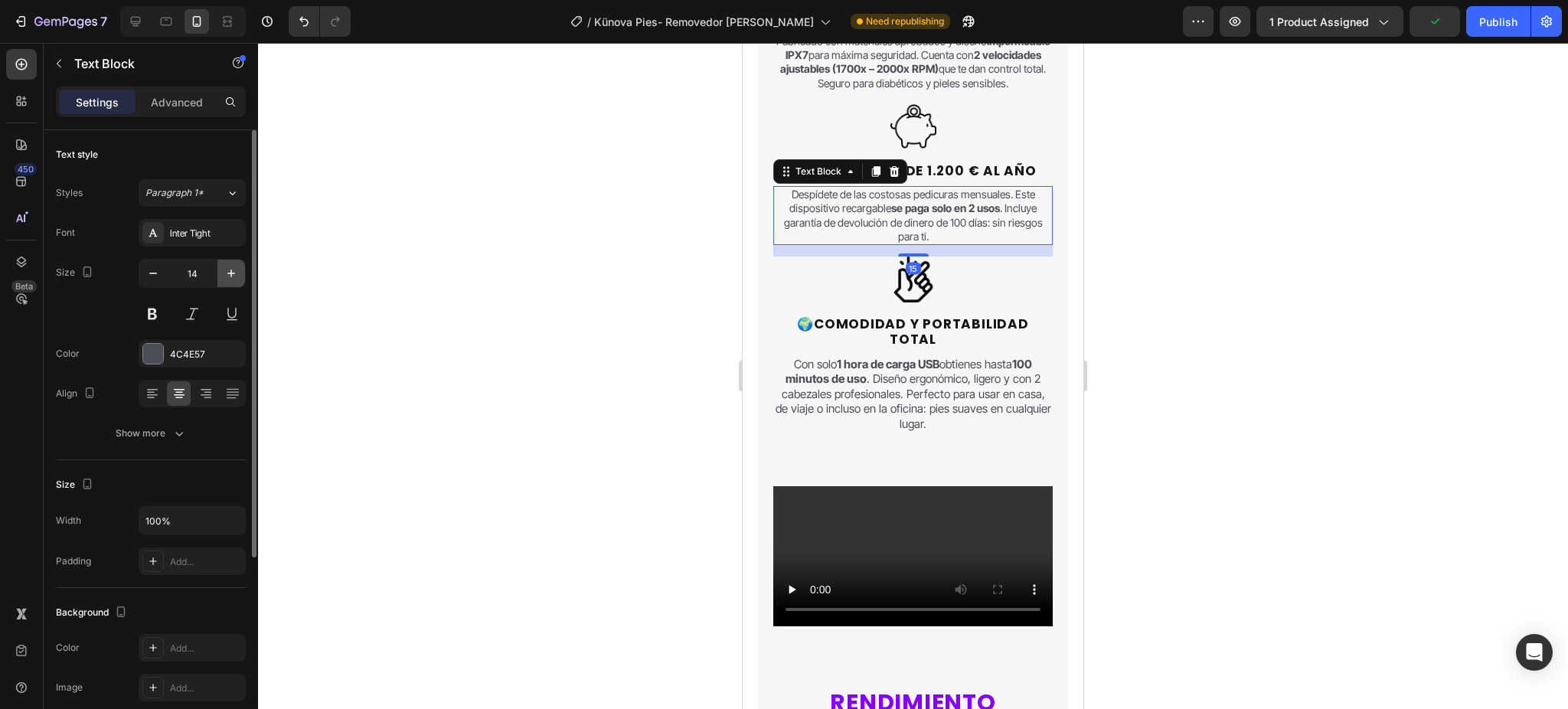
click at [226, 276] on icon "button" at bounding box center [231, 273] width 15 height 15
type input "15"
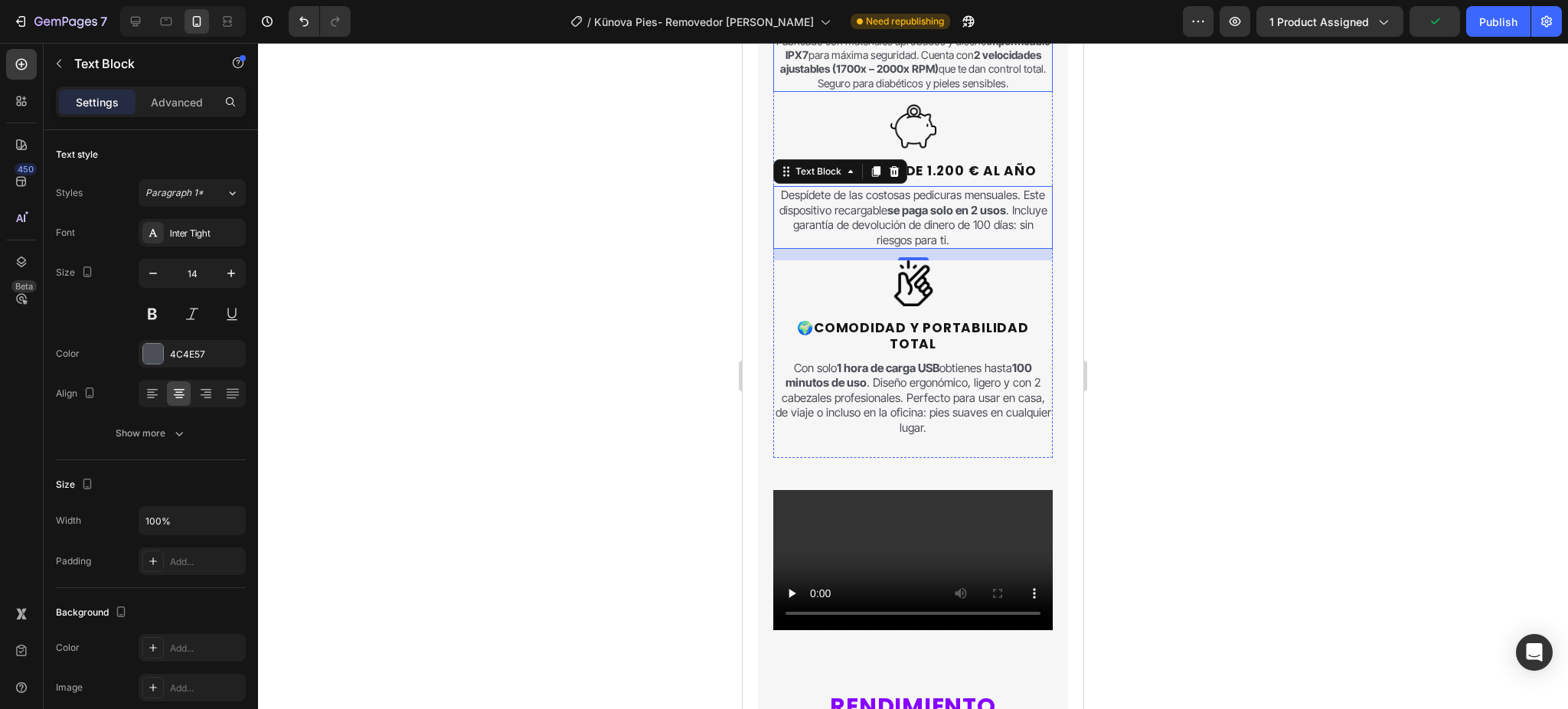
click at [939, 90] on p "Fabricado con materiales aprobados y diseño impermeable IPX7 para máxima seguri…" at bounding box center [913, 62] width 276 height 56
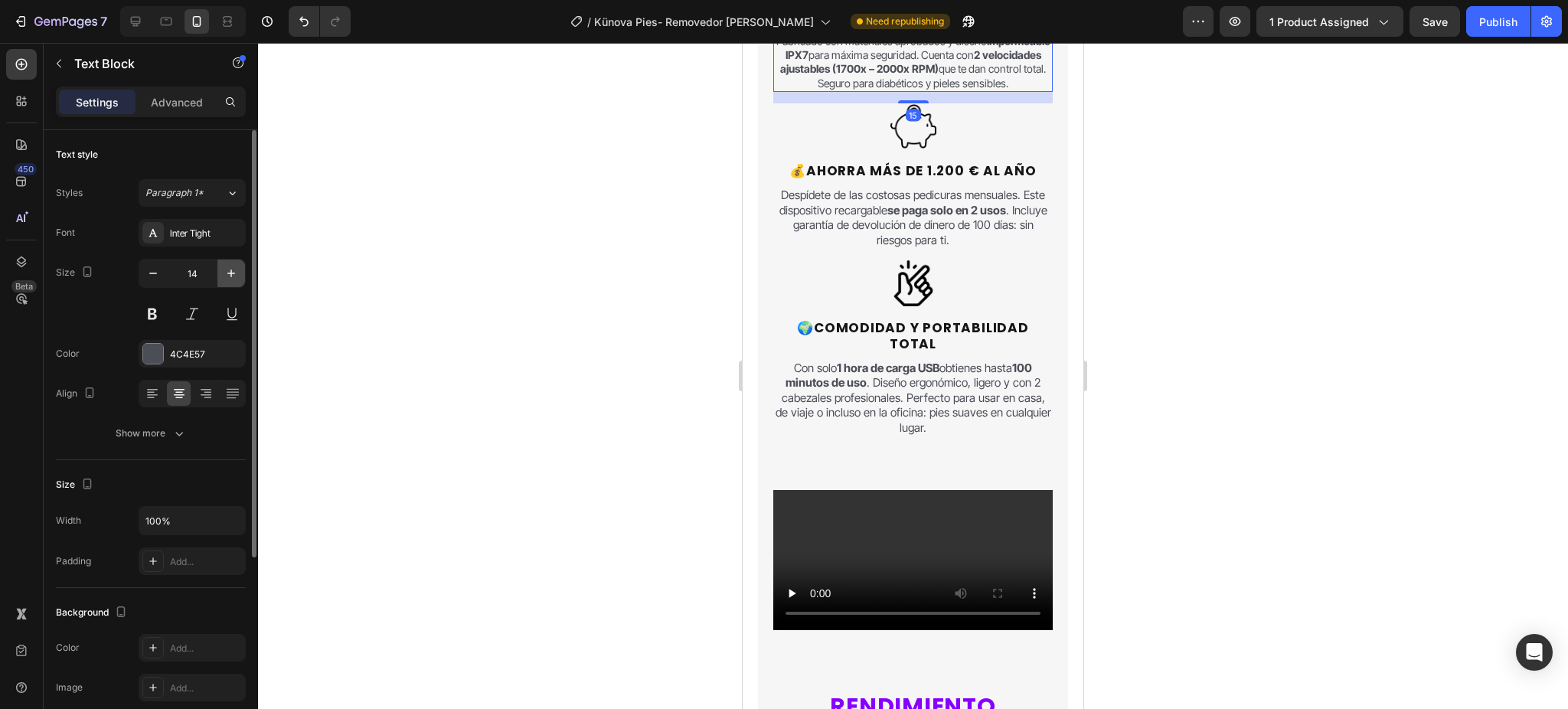
click at [224, 268] on icon "button" at bounding box center [231, 273] width 15 height 15
type input "15"
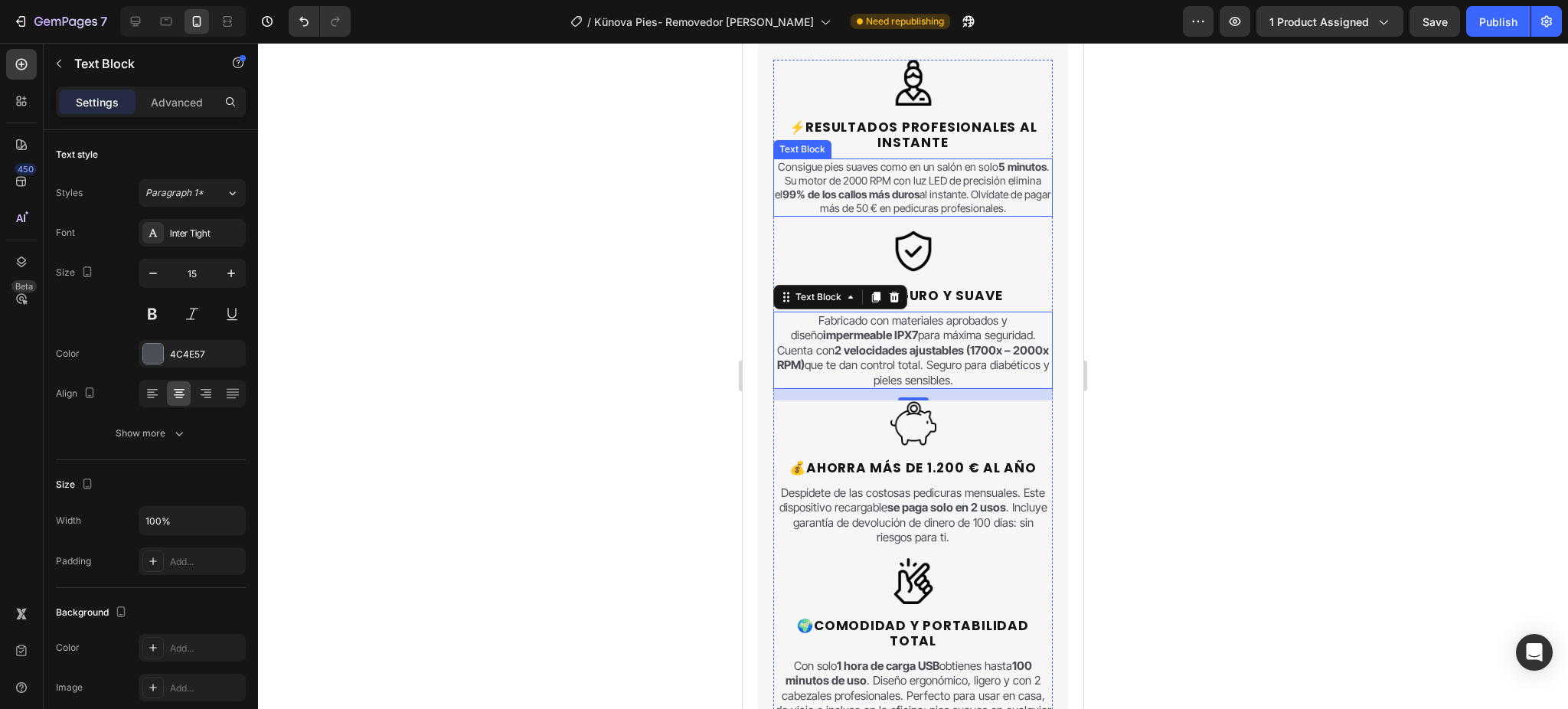
scroll to position [1634, 0]
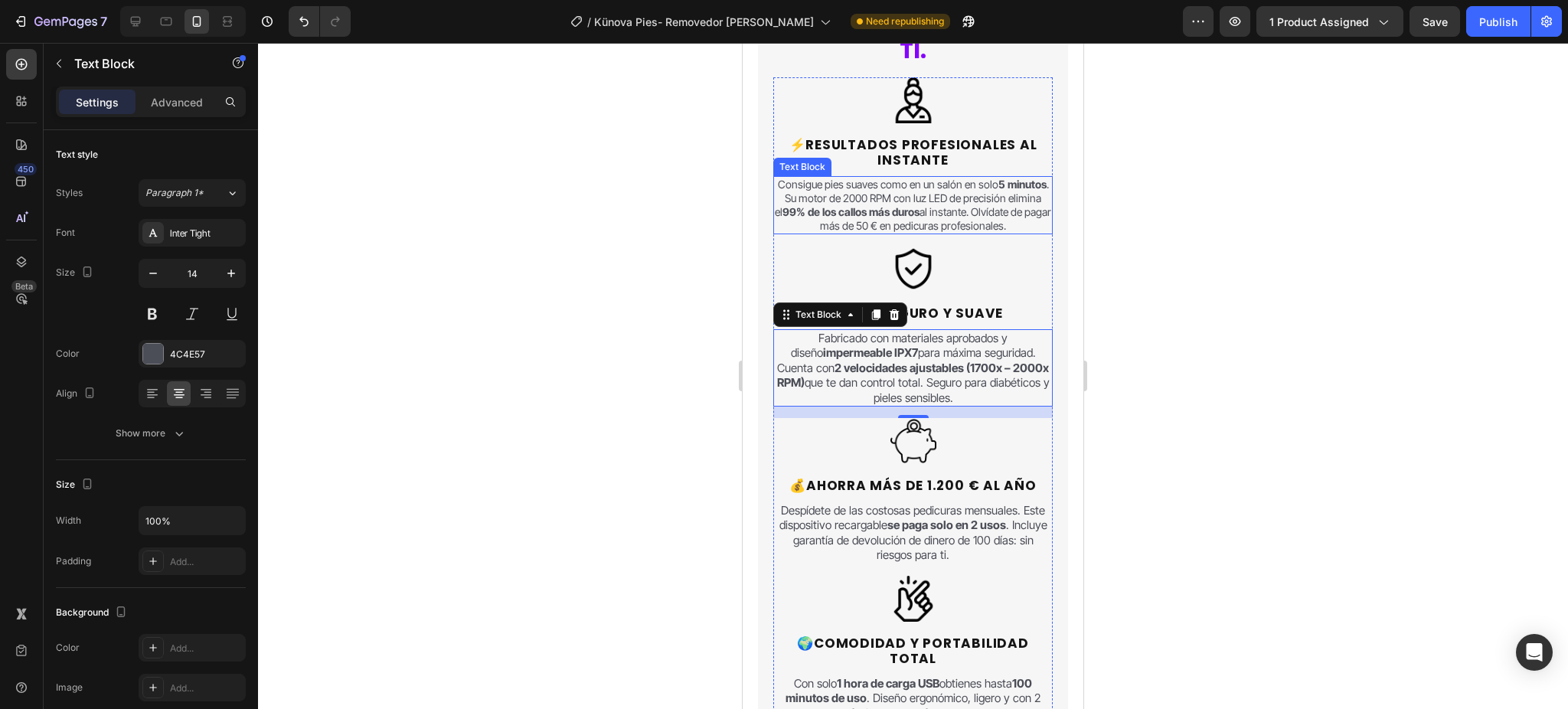
click at [876, 196] on p "Consigue pies suaves como en un salón en solo 5 minutos . Su motor de 2000 RPM …" at bounding box center [913, 205] width 276 height 56
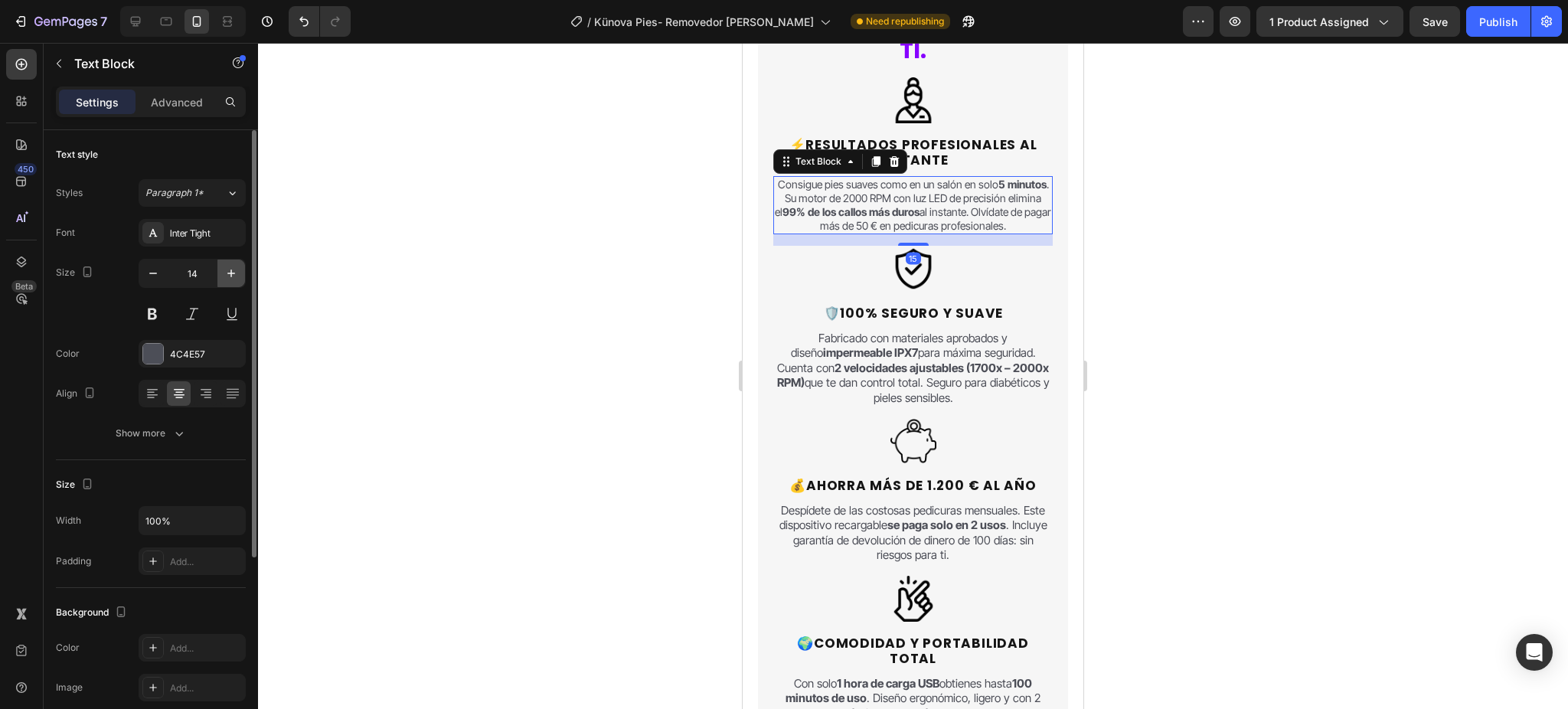
click at [231, 270] on icon "button" at bounding box center [231, 273] width 8 height 8
type input "15"
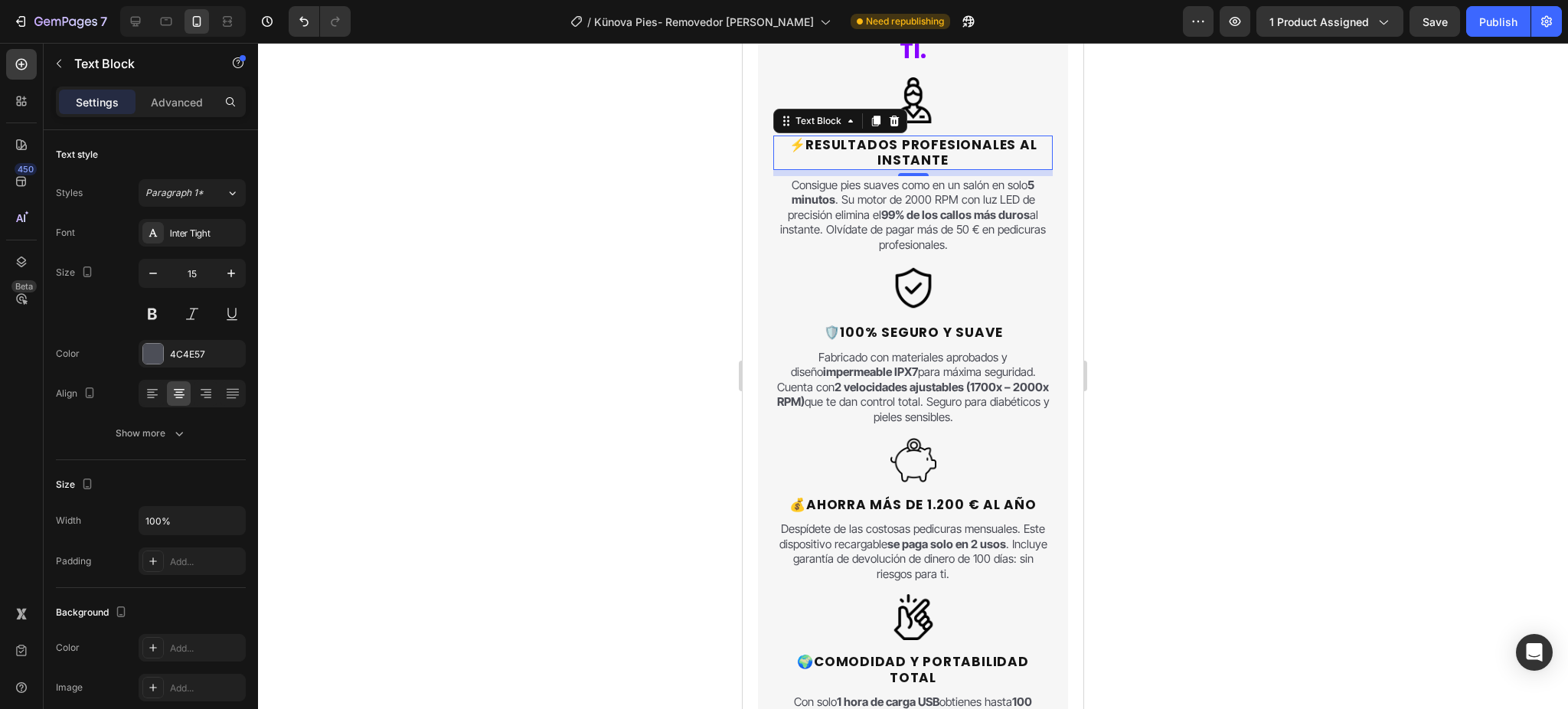
click at [942, 158] on p "⚡ Resultados Profesionales al Instante" at bounding box center [913, 153] width 276 height 32
click at [954, 329] on strong "100% Seguro y Suave" at bounding box center [920, 332] width 162 height 18
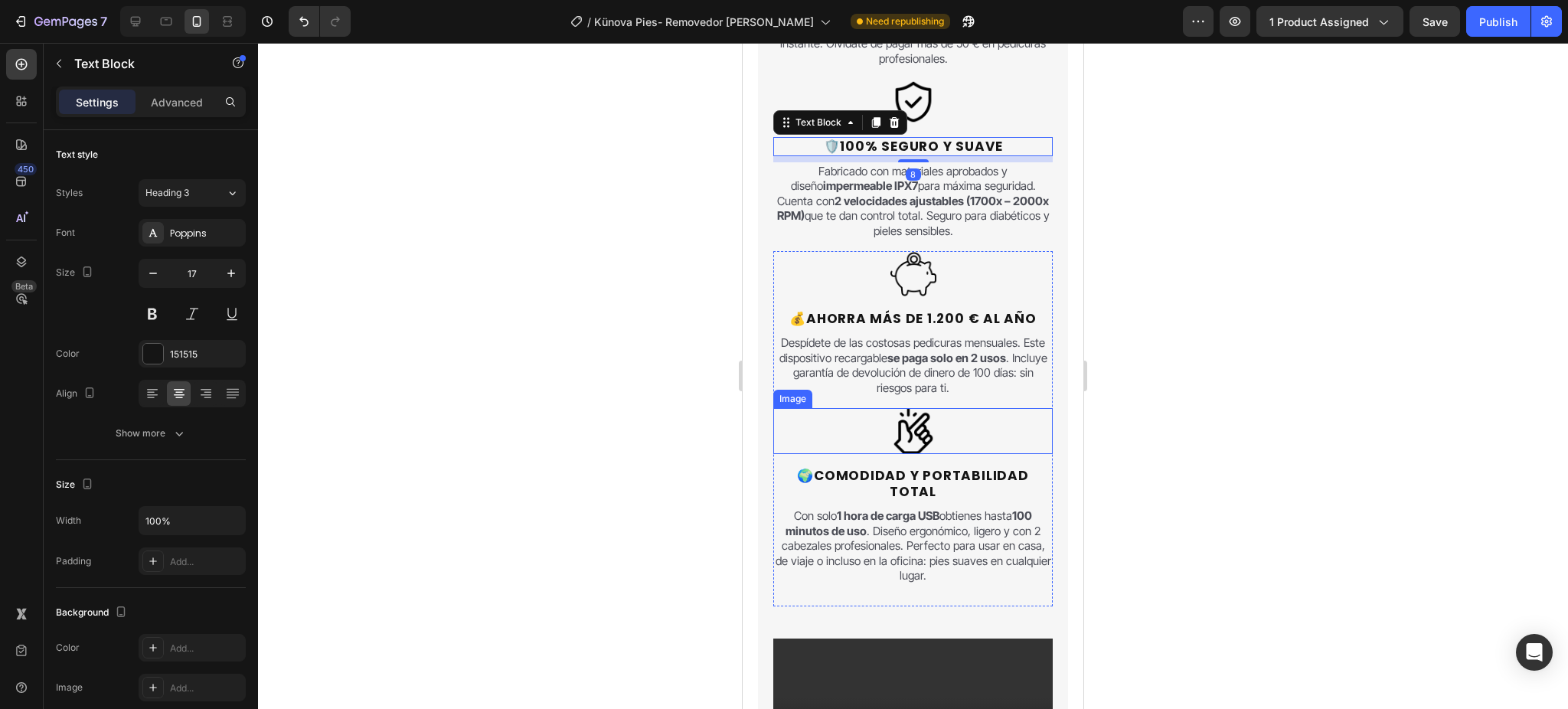
scroll to position [1838, 0]
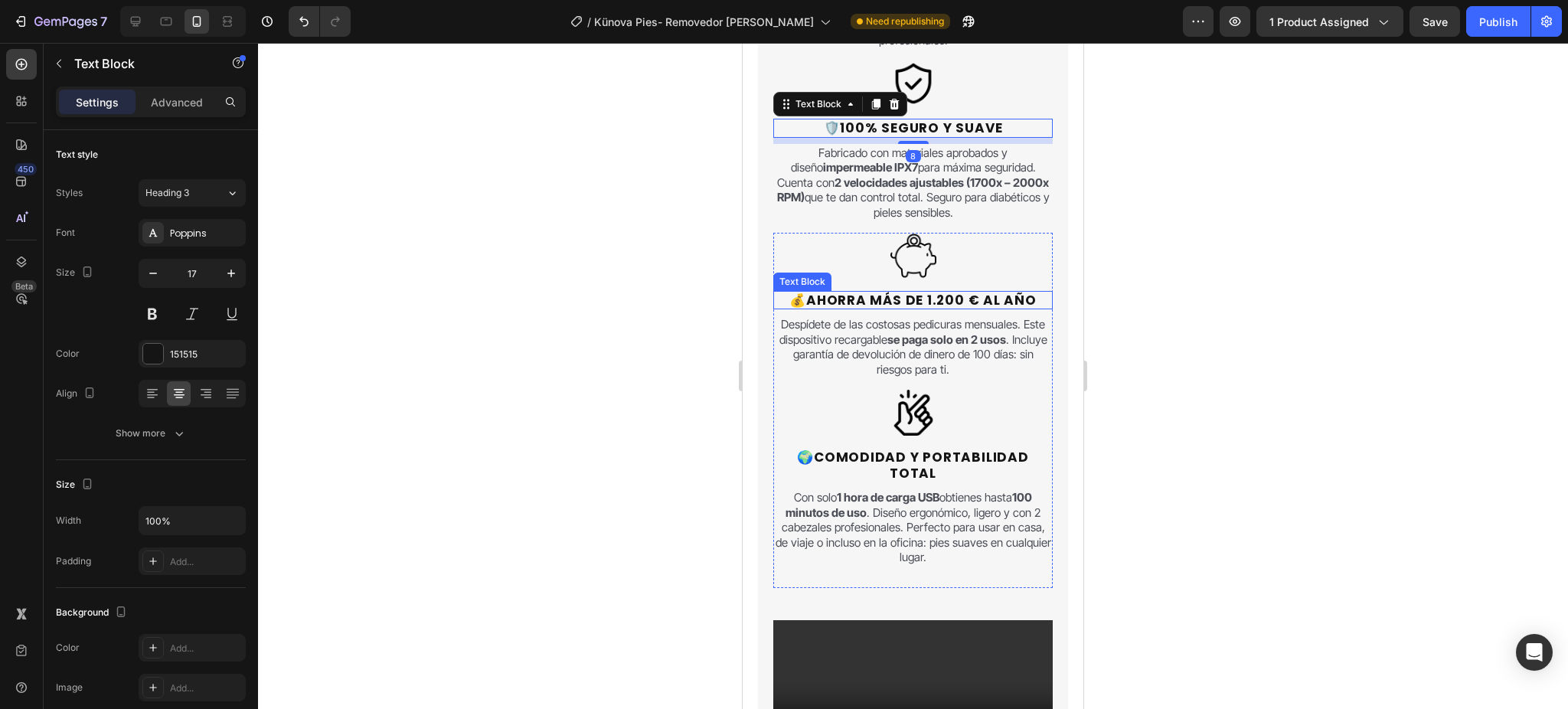
click at [923, 302] on strong "Ahorra más de 1.200 € al año" at bounding box center [921, 300] width 231 height 18
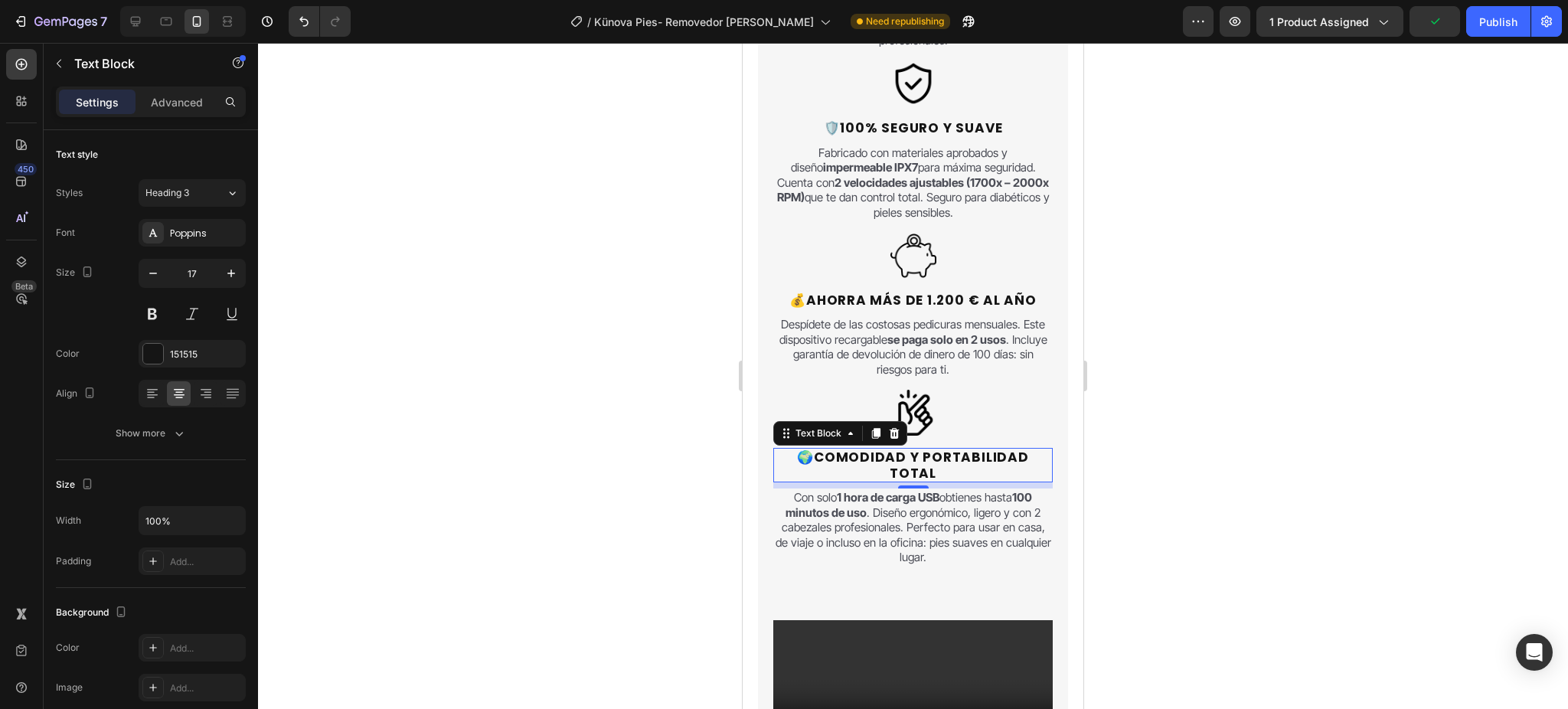
click at [902, 479] on strong "Comodidad y Portabilidad Total" at bounding box center [921, 465] width 215 height 33
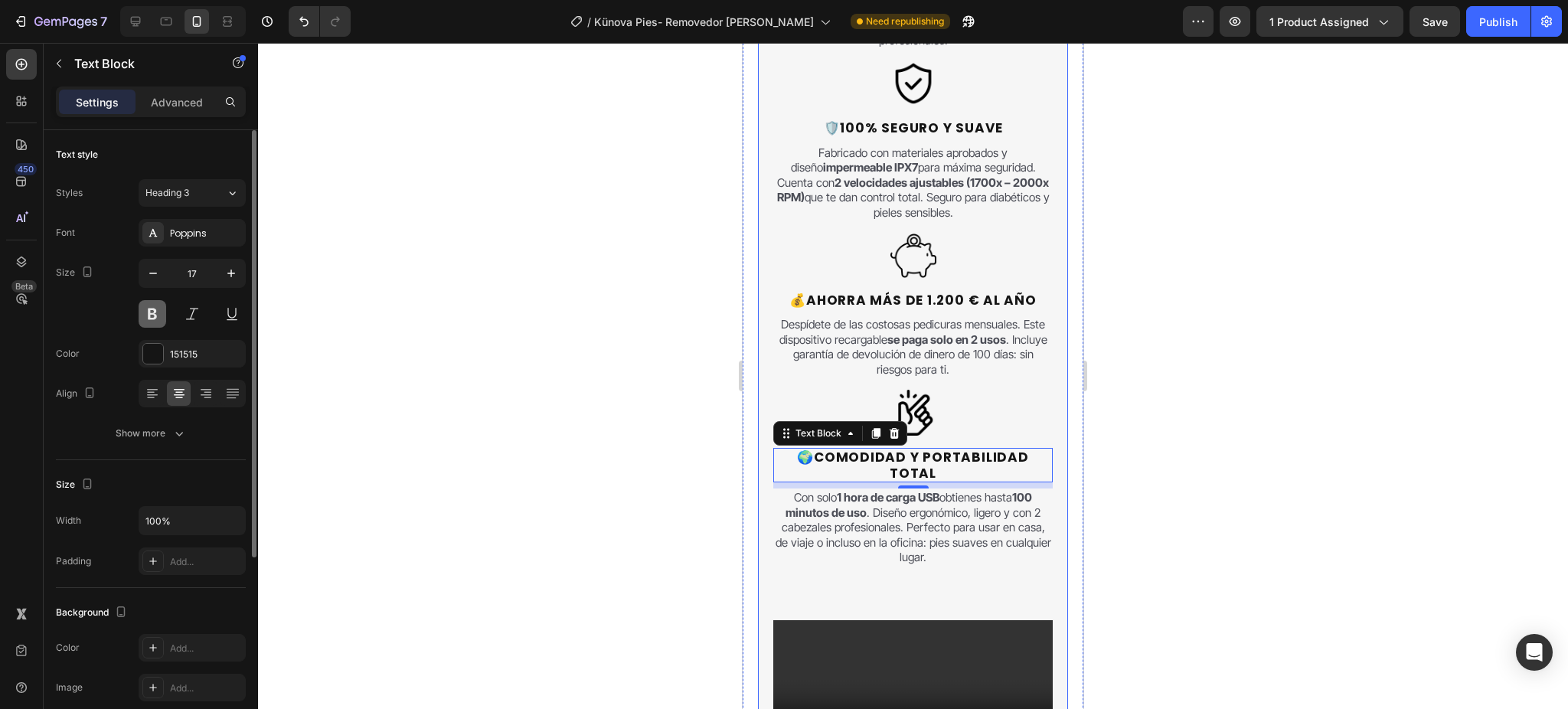
click at [150, 308] on button at bounding box center [152, 313] width 27 height 27
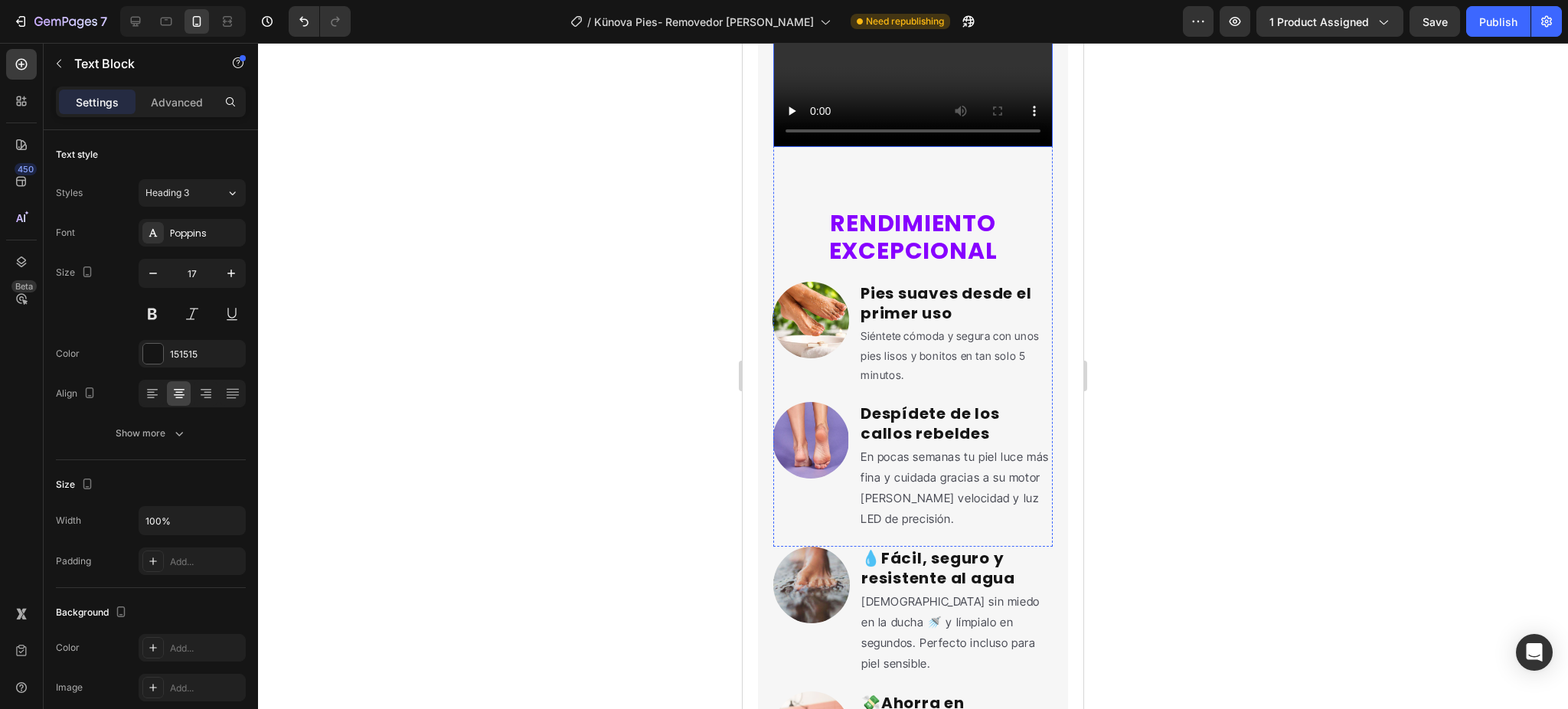
scroll to position [2553, 0]
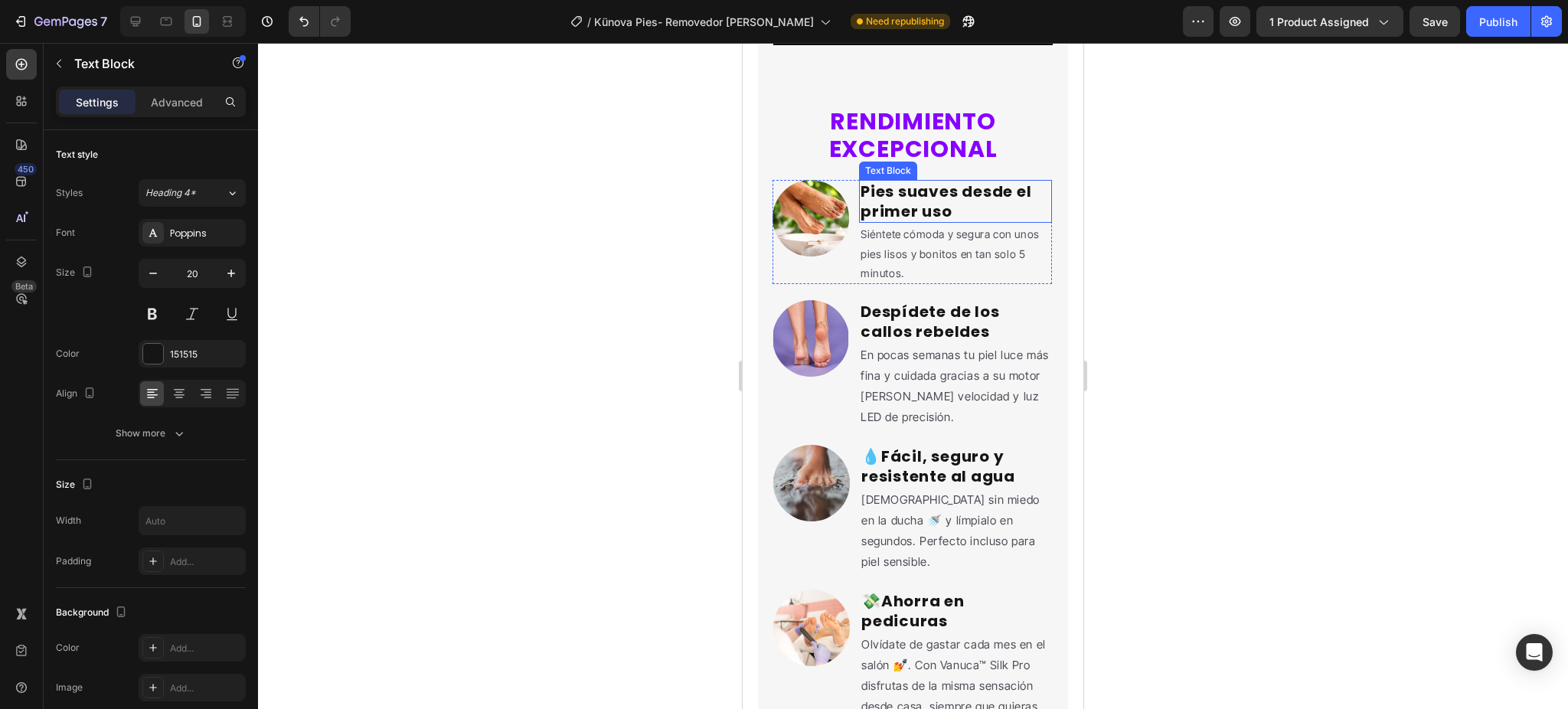
click at [925, 222] on strong "Pies suaves desde el primer uso" at bounding box center [947, 201] width 172 height 41
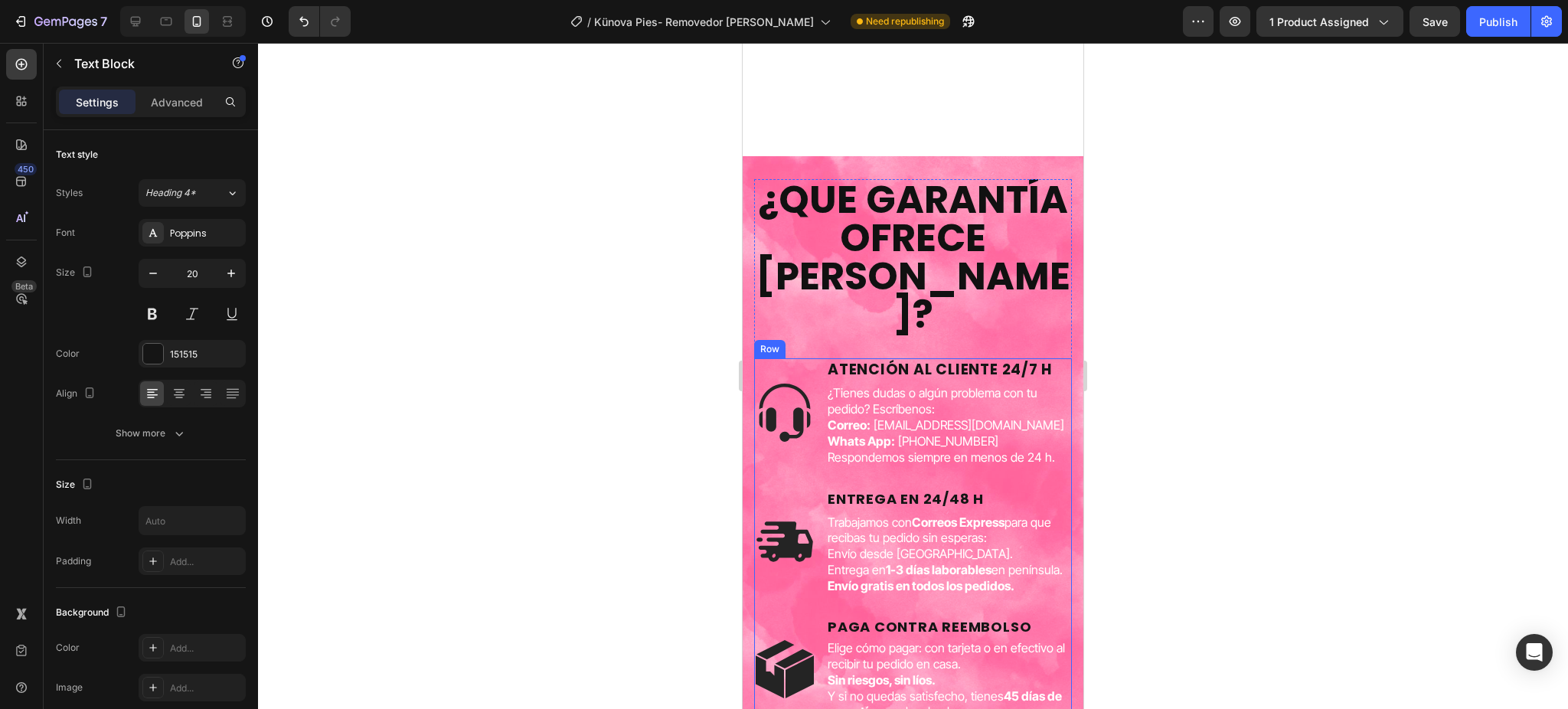
scroll to position [4391, 0]
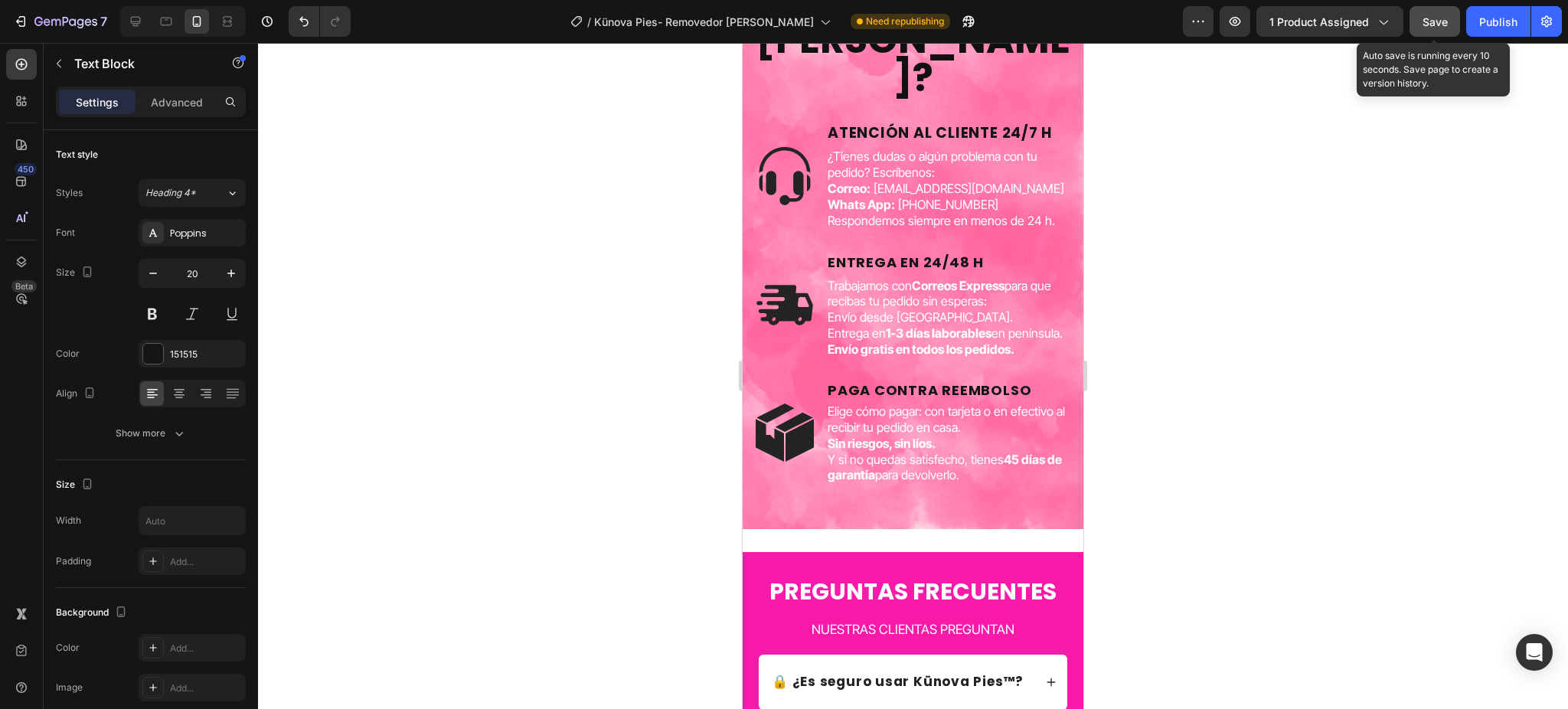
click at [1431, 21] on span "Save" at bounding box center [1436, 21] width 25 height 13
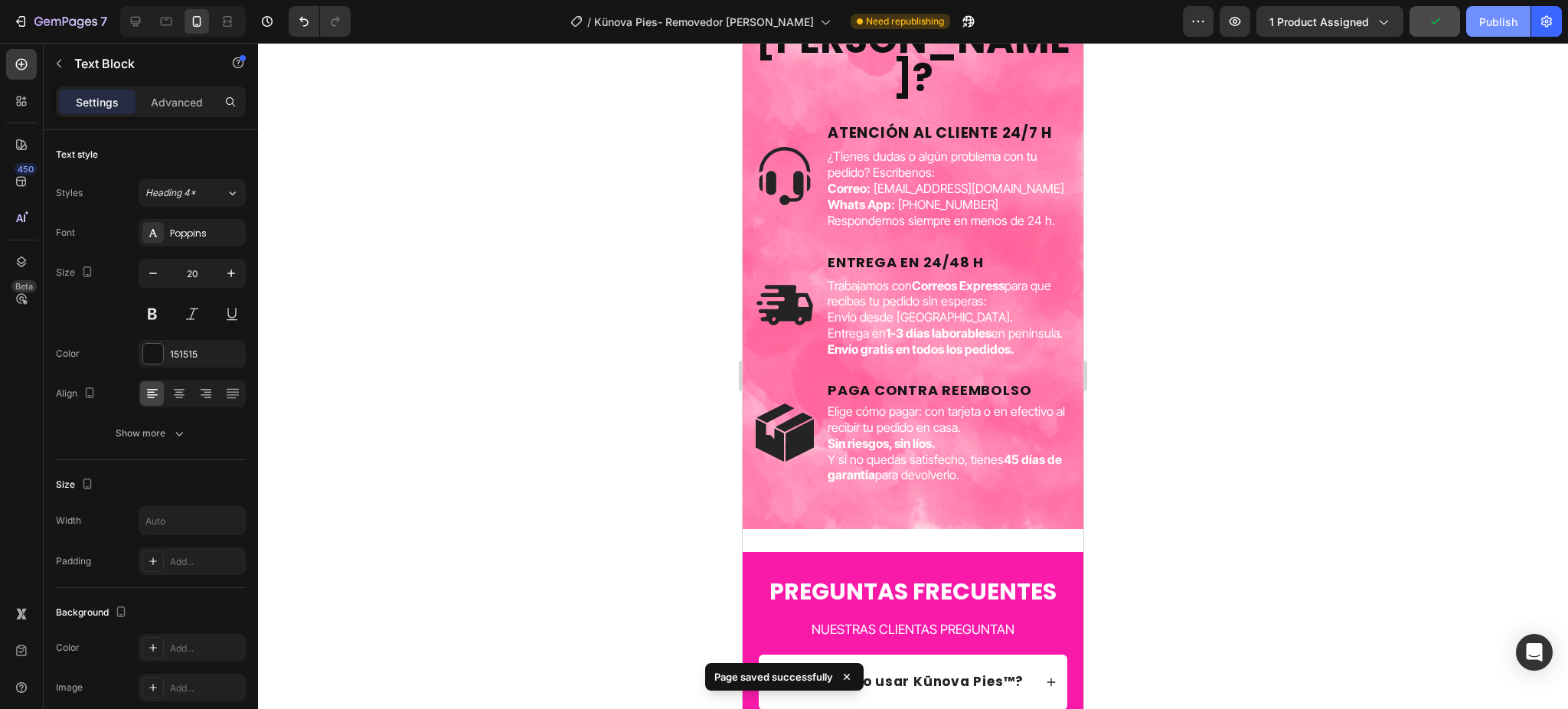
click at [1477, 26] on button "Publish" at bounding box center [1498, 21] width 64 height 31
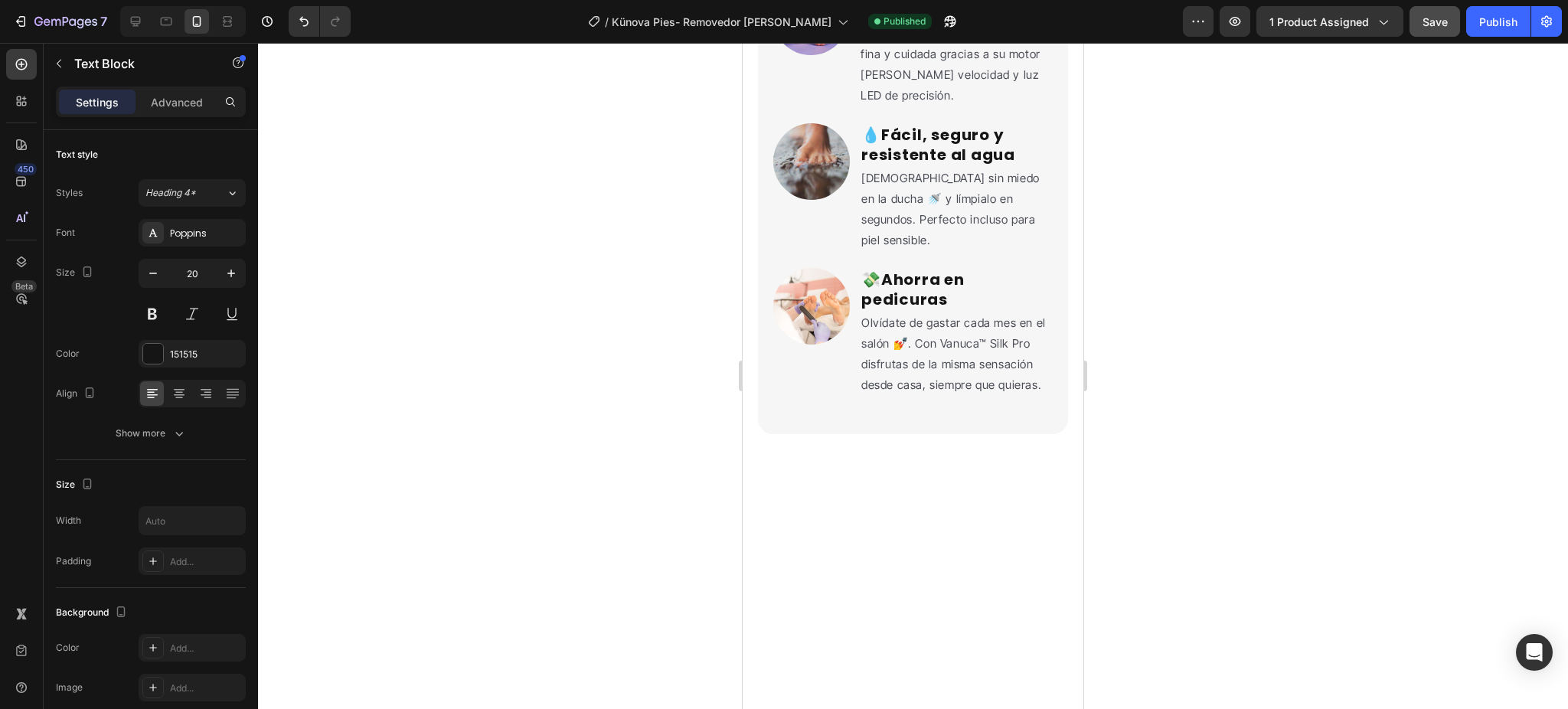
scroll to position [2804, 0]
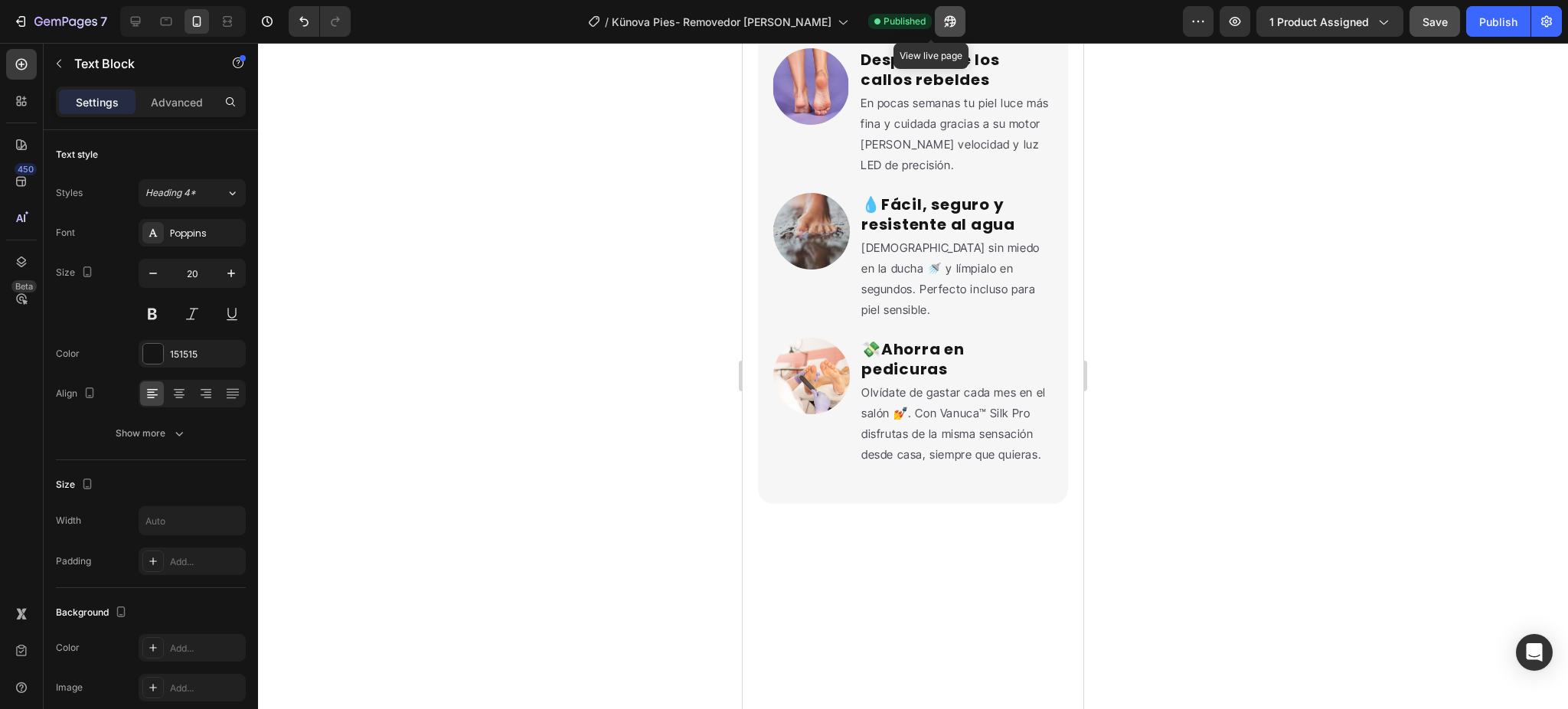
click at [942, 26] on icon "button" at bounding box center [949, 21] width 15 height 15
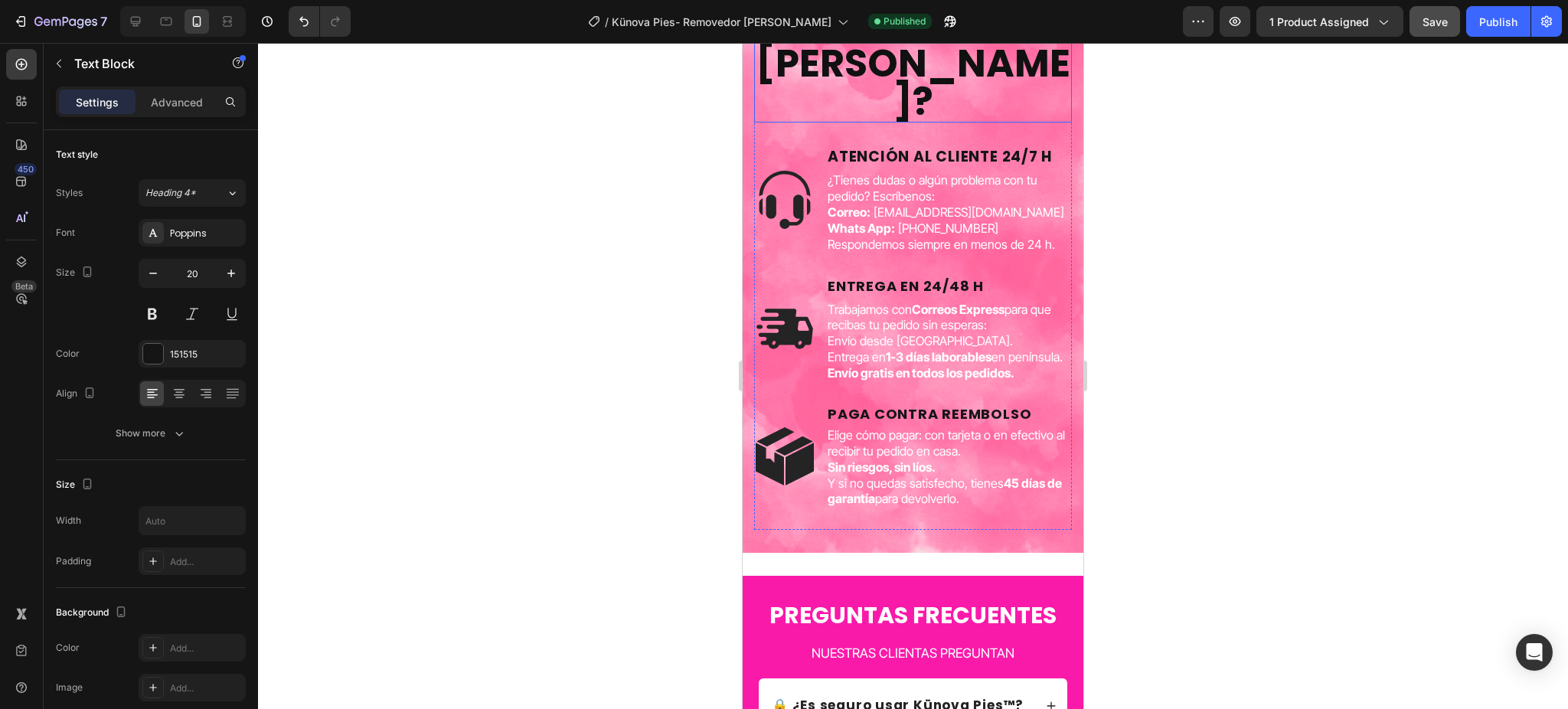
scroll to position [4336, 0]
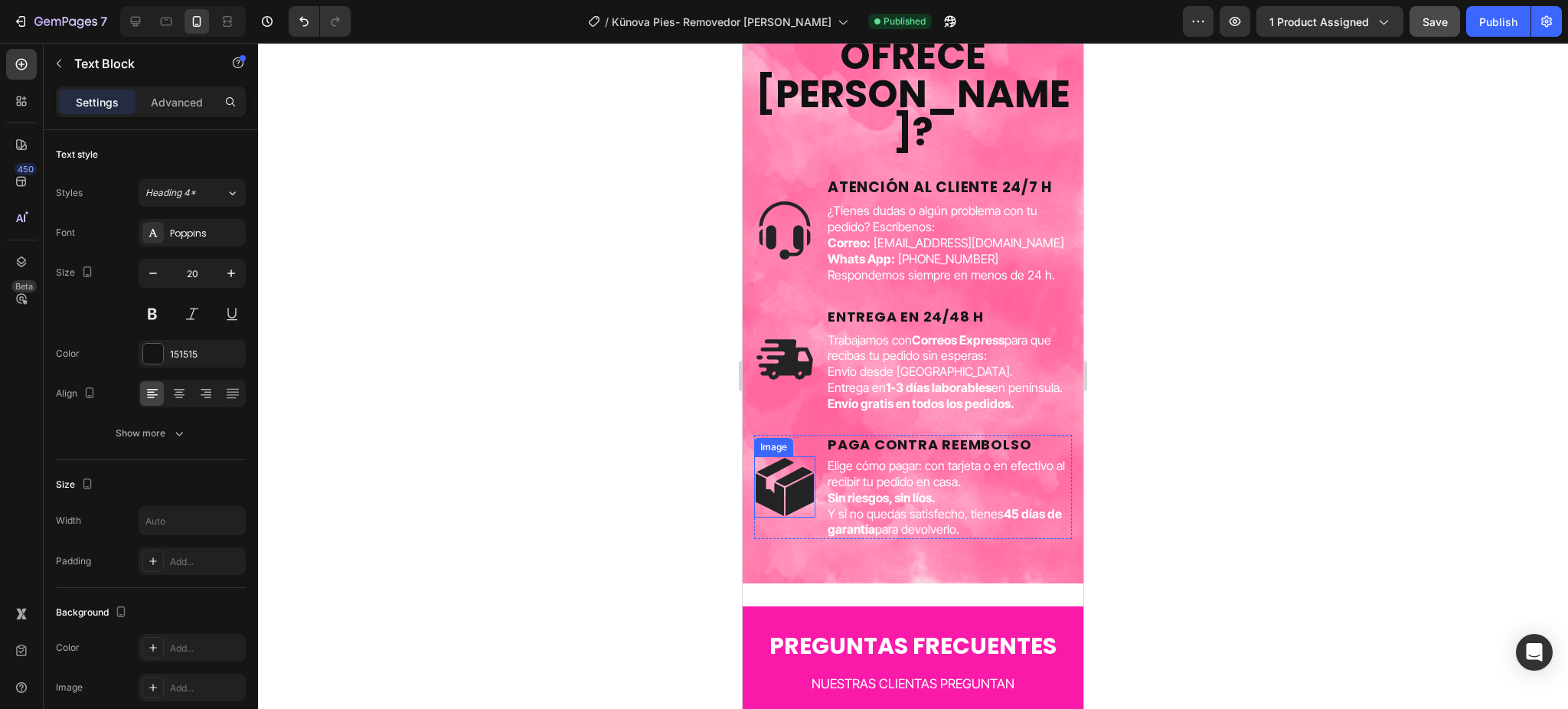
click at [804, 499] on img at bounding box center [785, 487] width 61 height 61
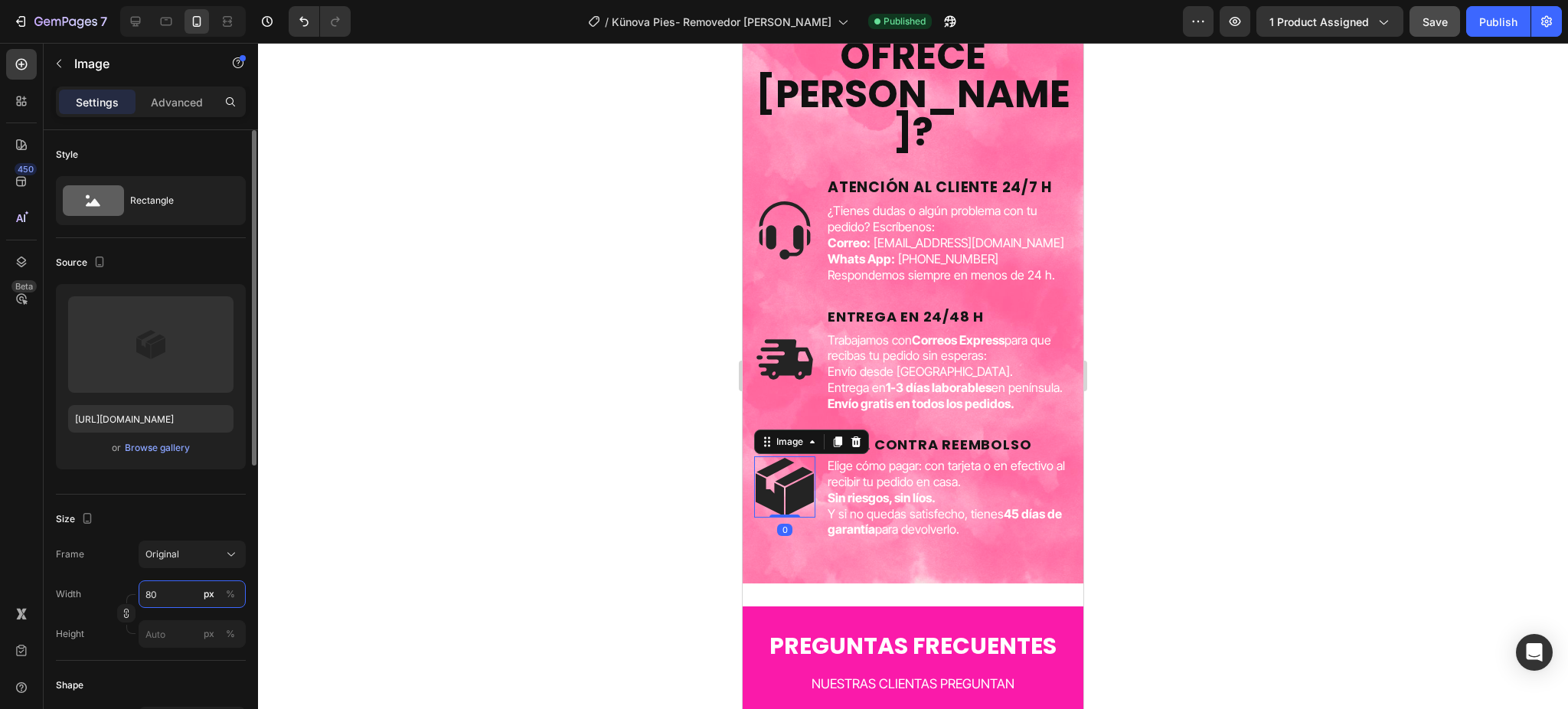
click at [168, 591] on input "80" at bounding box center [192, 594] width 107 height 27
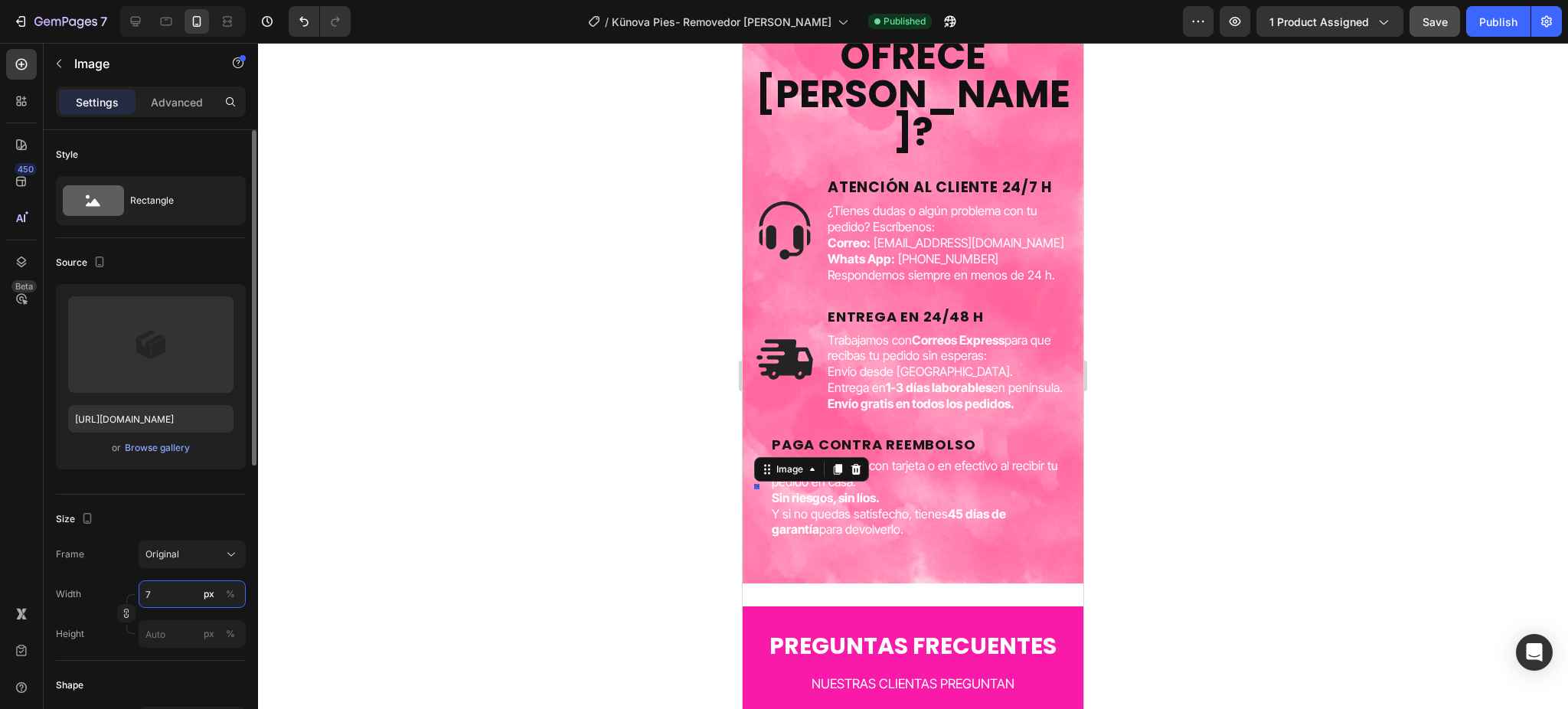
type input "70"
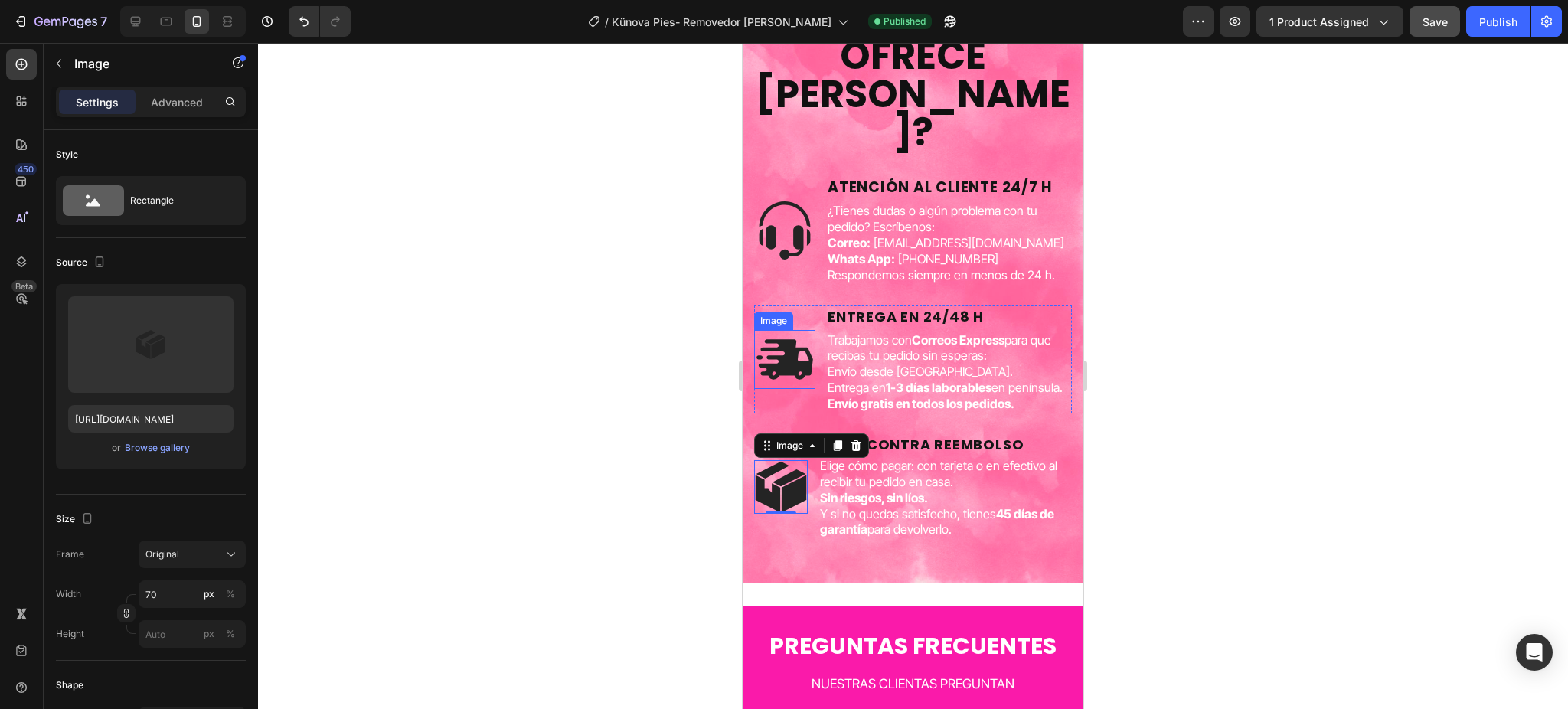
click at [805, 385] on img at bounding box center [785, 359] width 61 height 59
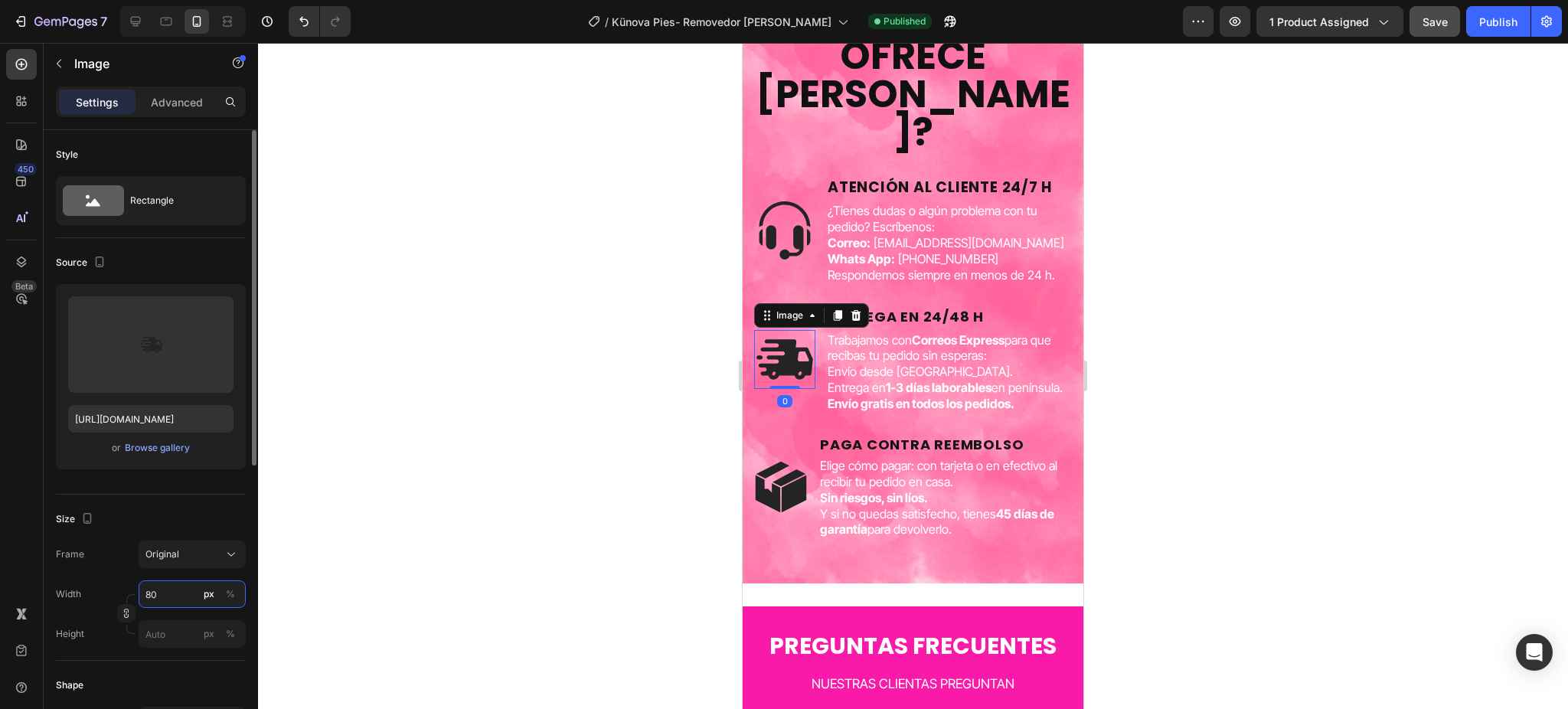
drag, startPoint x: 160, startPoint y: 593, endPoint x: 135, endPoint y: 604, distance: 27.3
click at [160, 593] on input "80" at bounding box center [192, 594] width 107 height 27
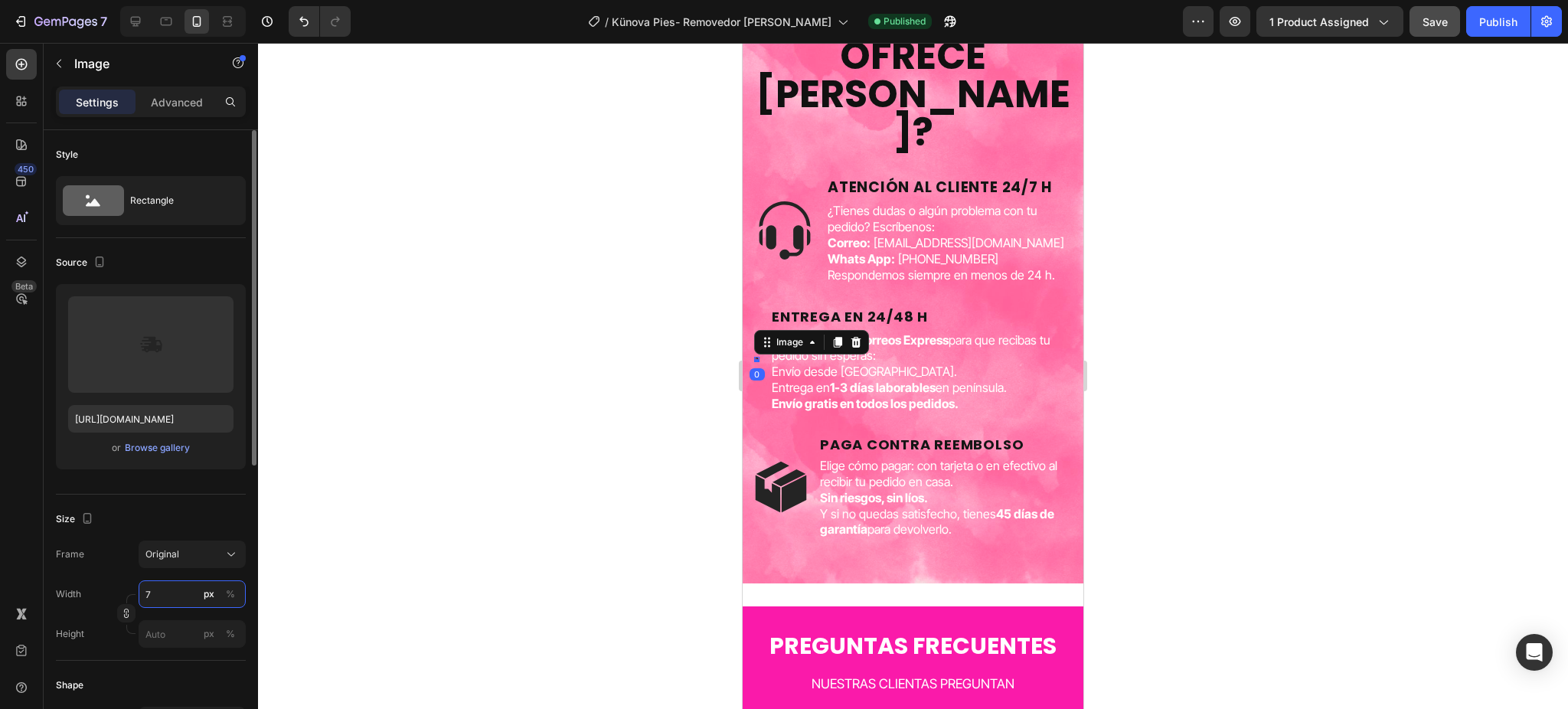
type input "70"
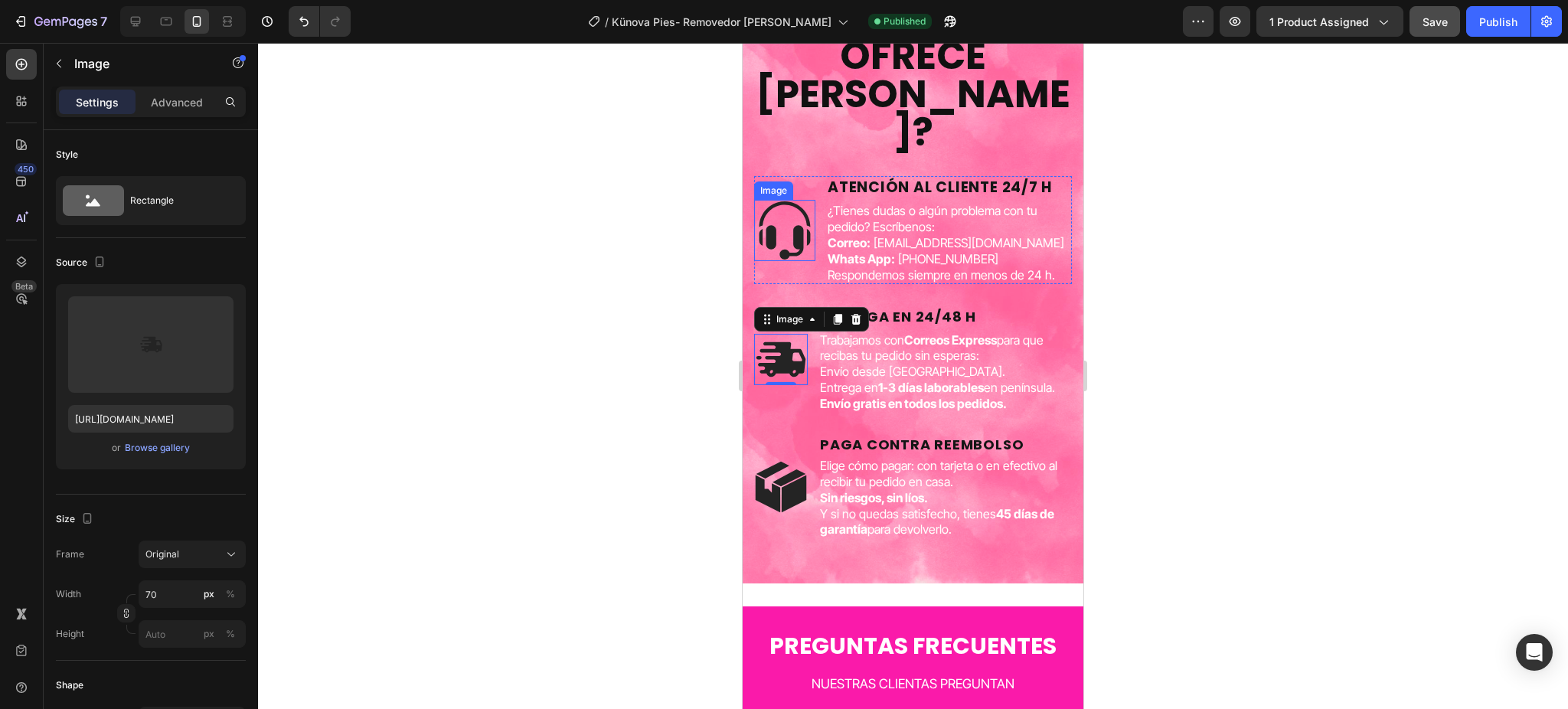
click at [798, 228] on img at bounding box center [785, 231] width 61 height 61
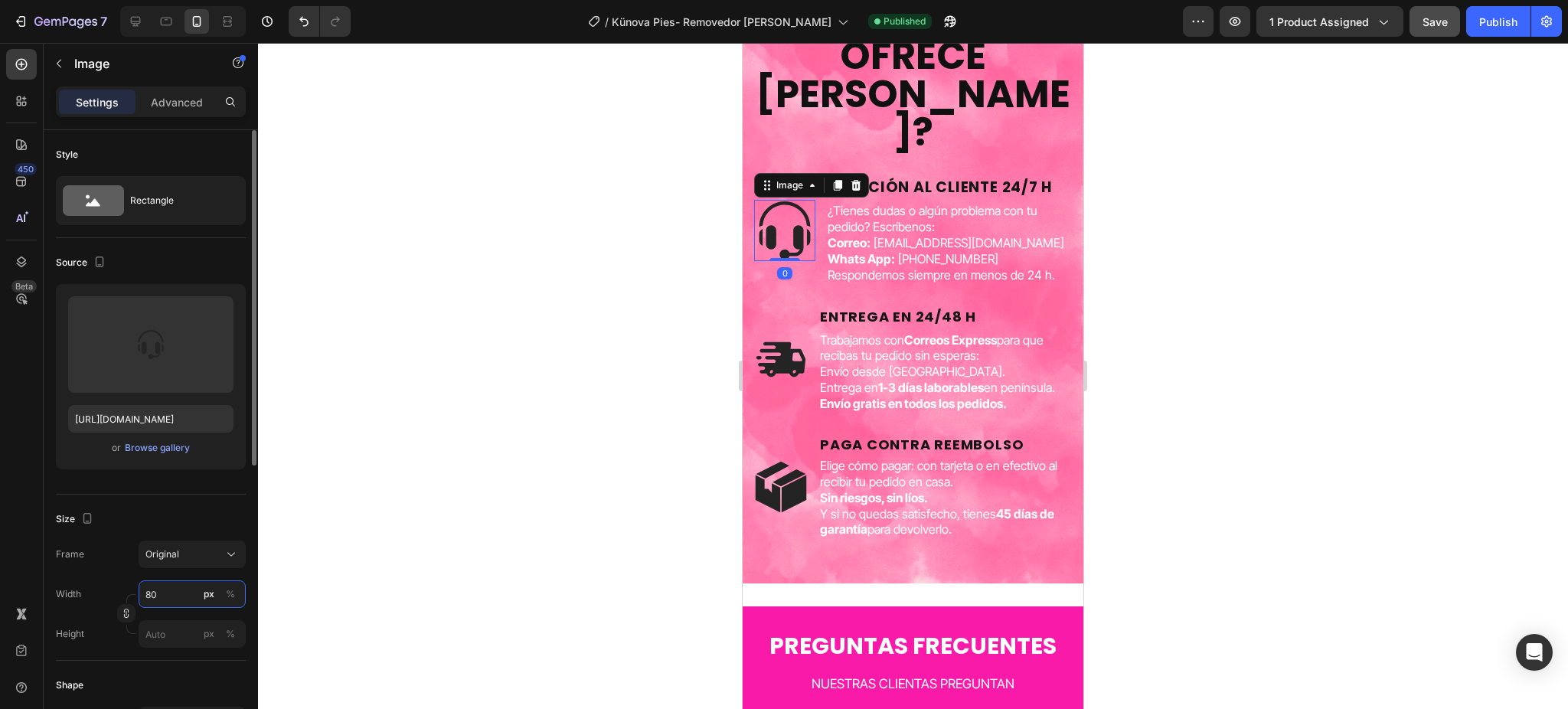
click at [151, 596] on input "80" at bounding box center [192, 594] width 107 height 27
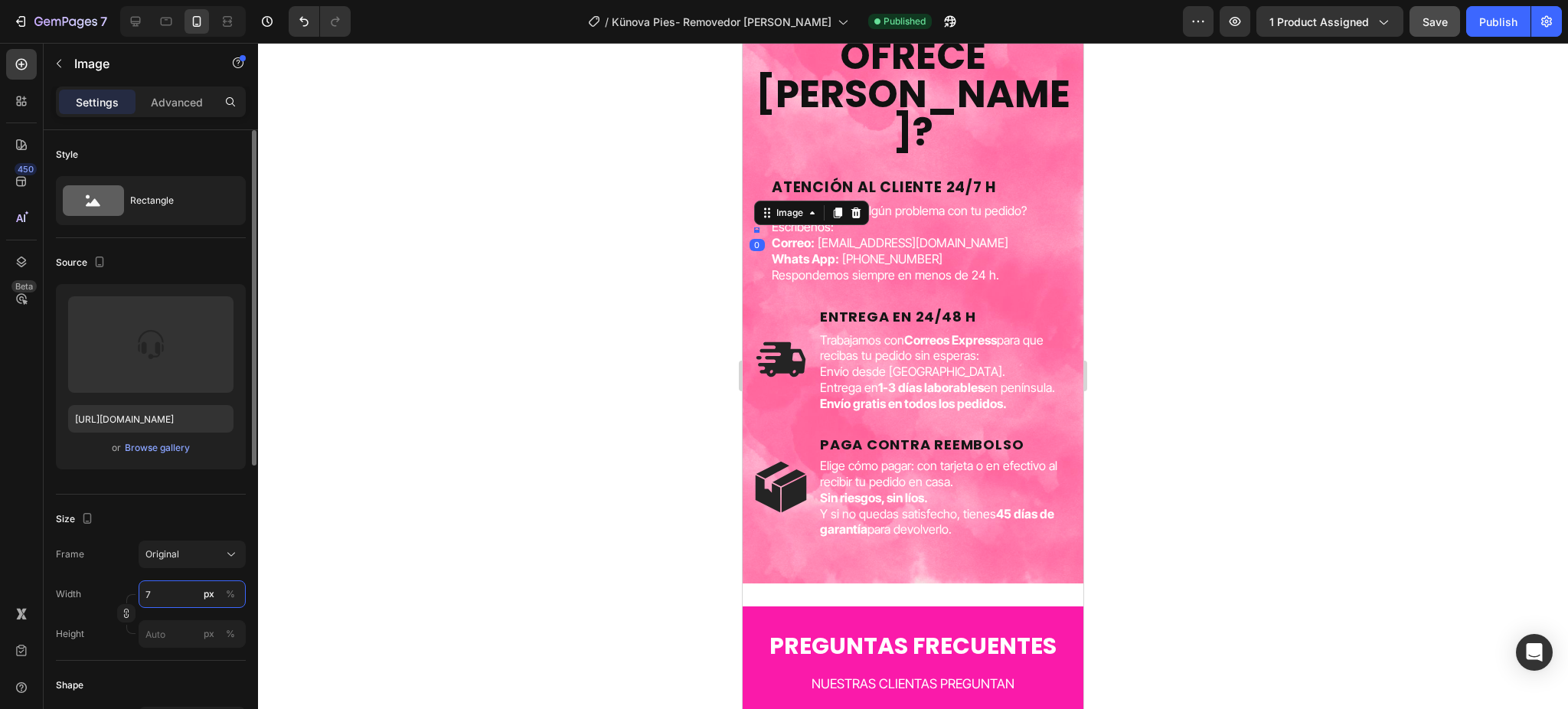
type input "70"
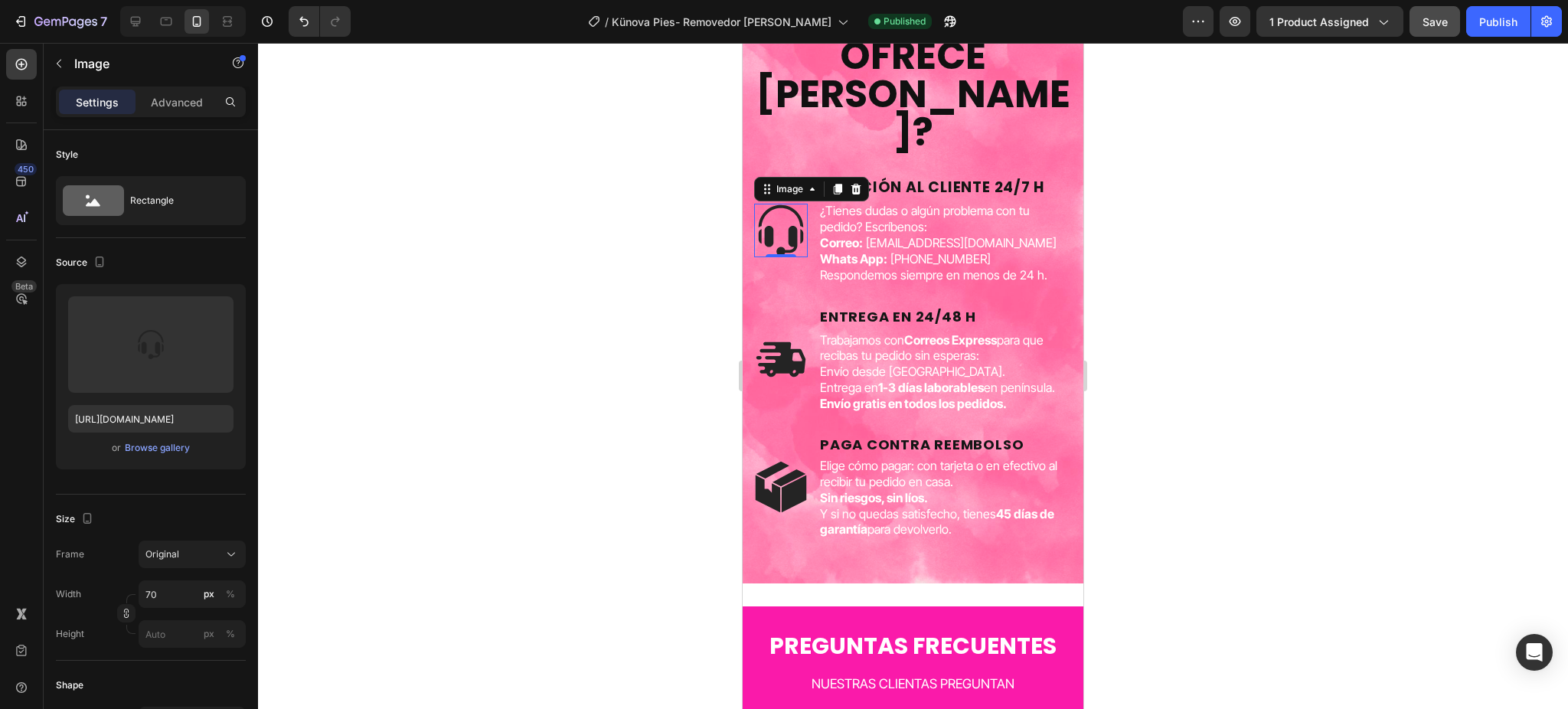
click at [584, 270] on div at bounding box center [913, 376] width 1310 height 666
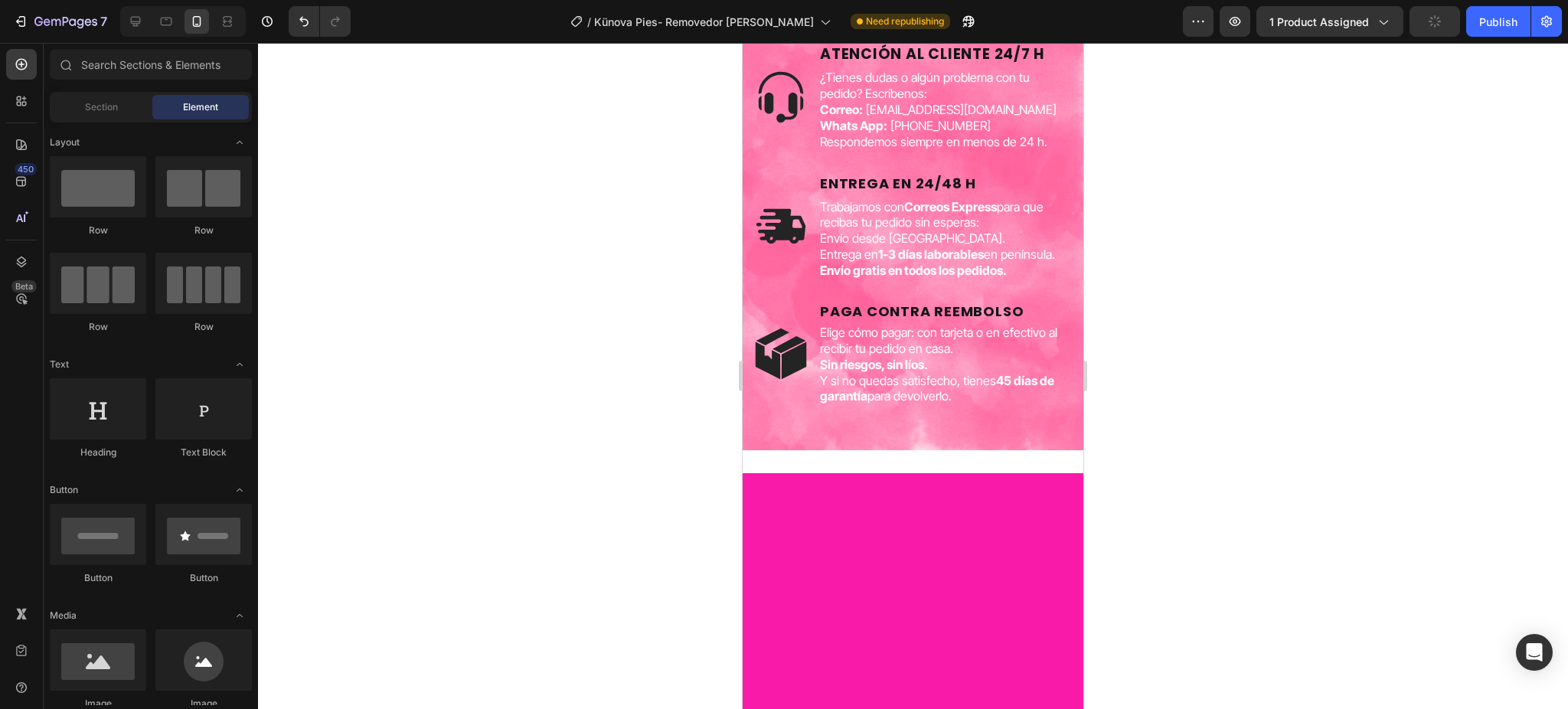
scroll to position [3621, 0]
